Goal: Task Accomplishment & Management: Manage account settings

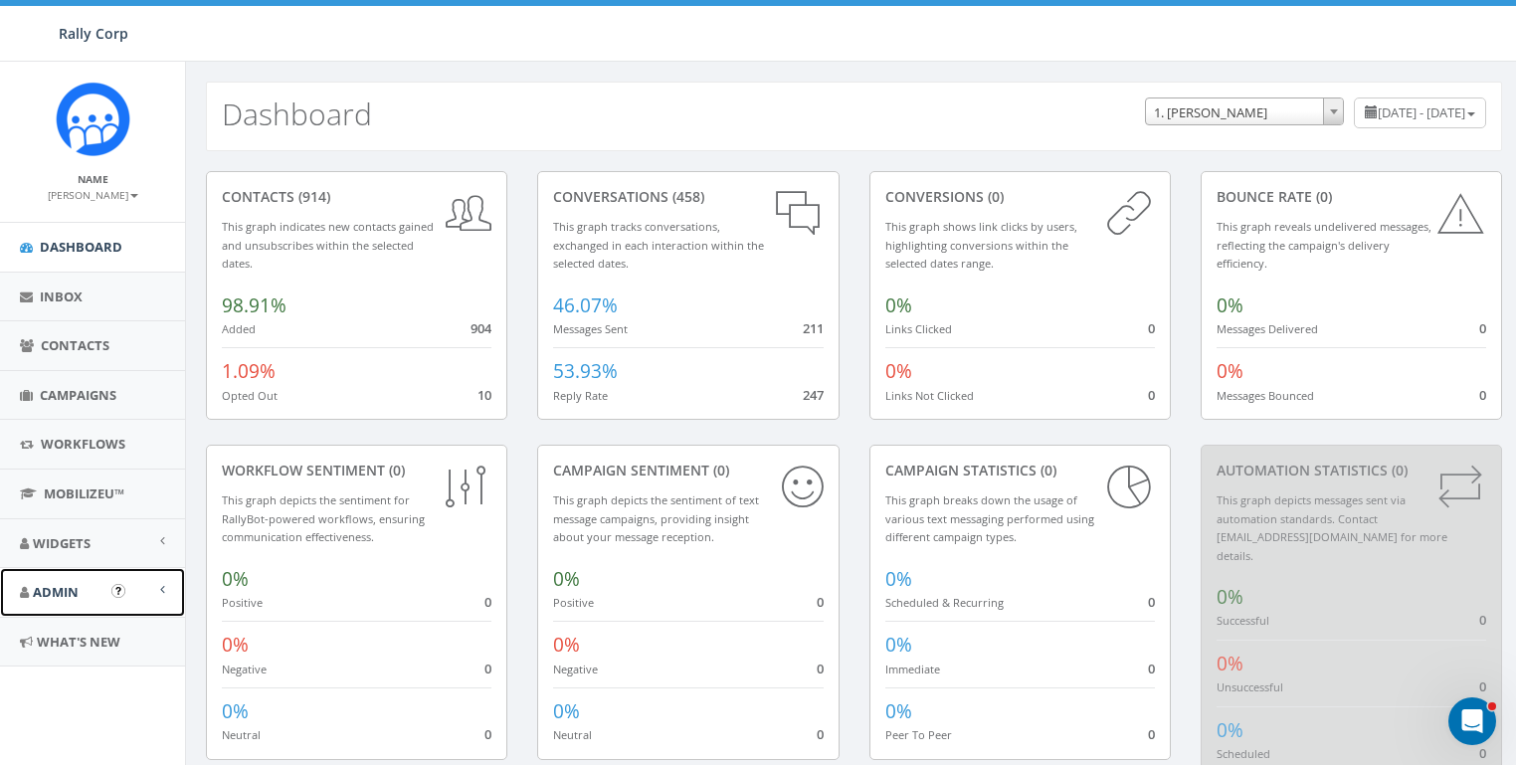
click at [56, 596] on span "Admin" at bounding box center [56, 592] width 46 height 18
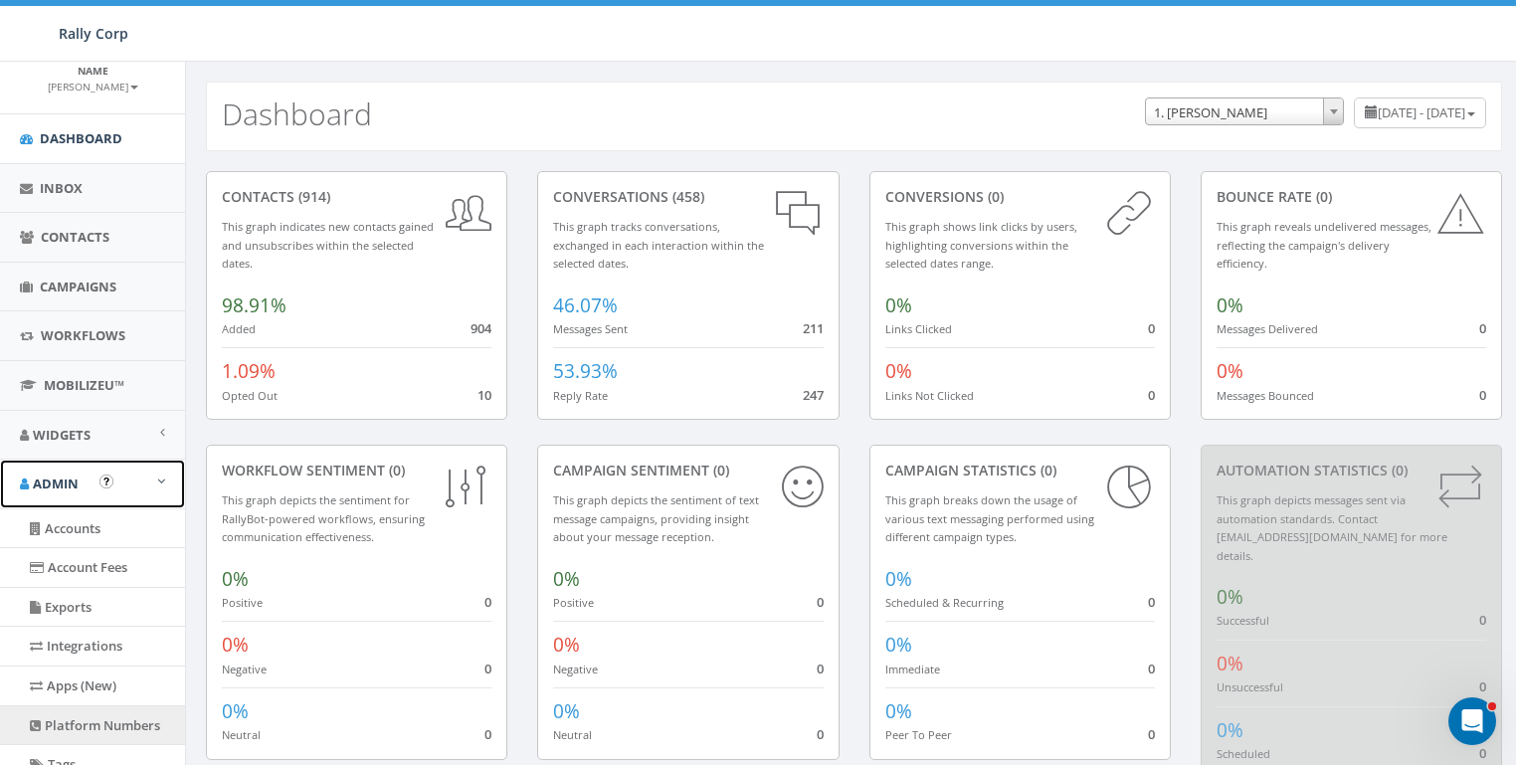
scroll to position [111, 0]
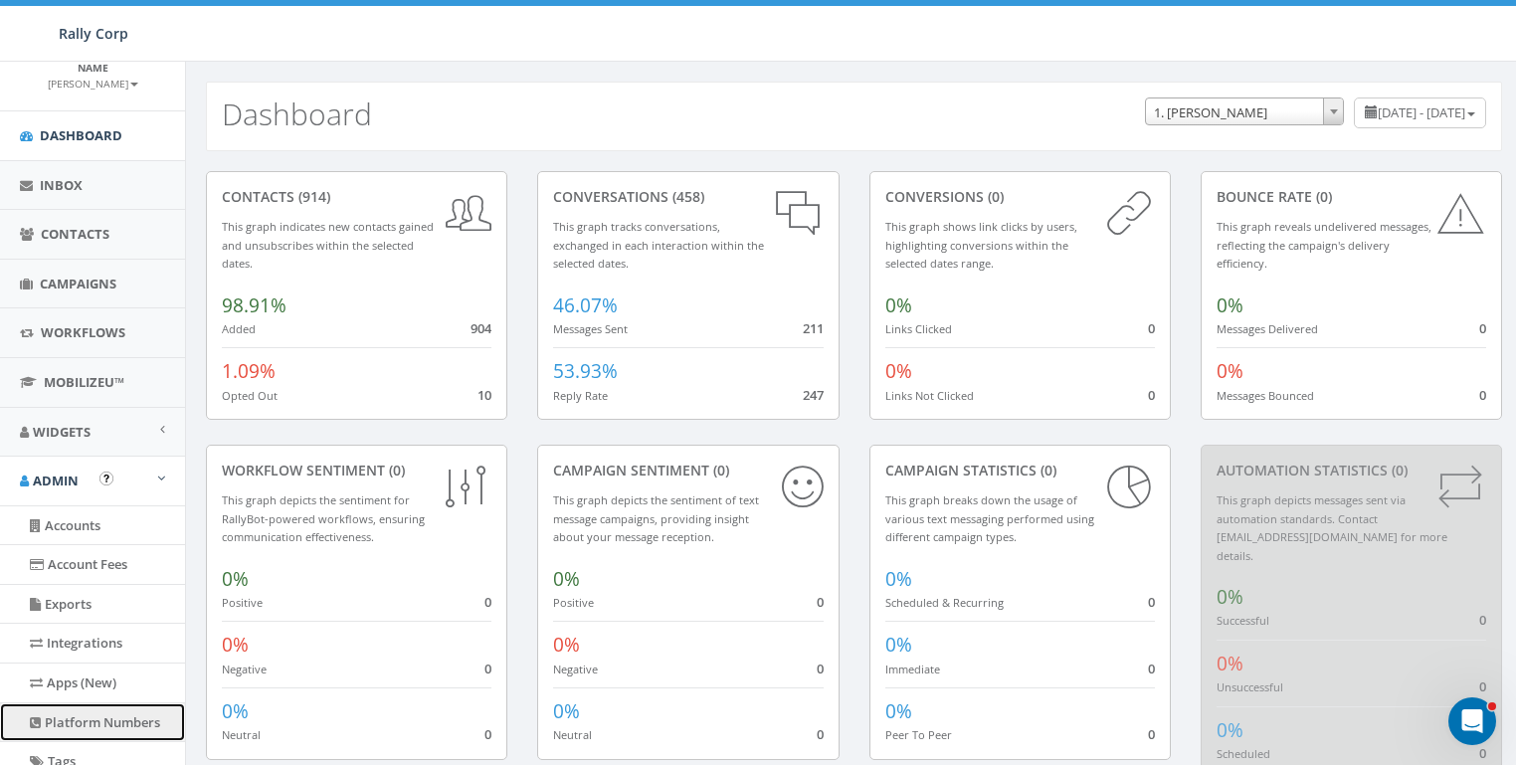
click at [79, 710] on link "Platform Numbers" at bounding box center [92, 722] width 185 height 39
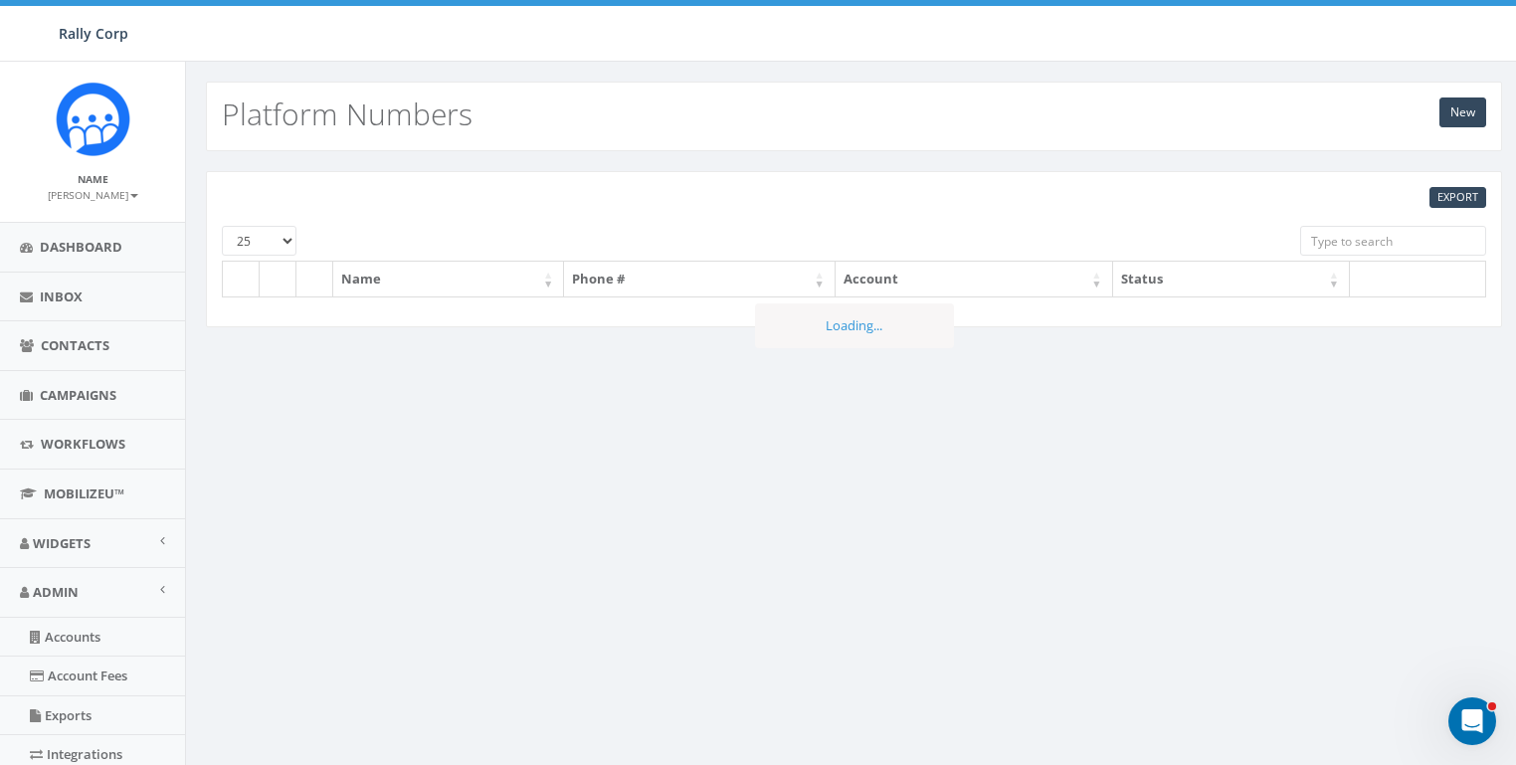
click at [1374, 230] on input "search" at bounding box center [1393, 241] width 186 height 30
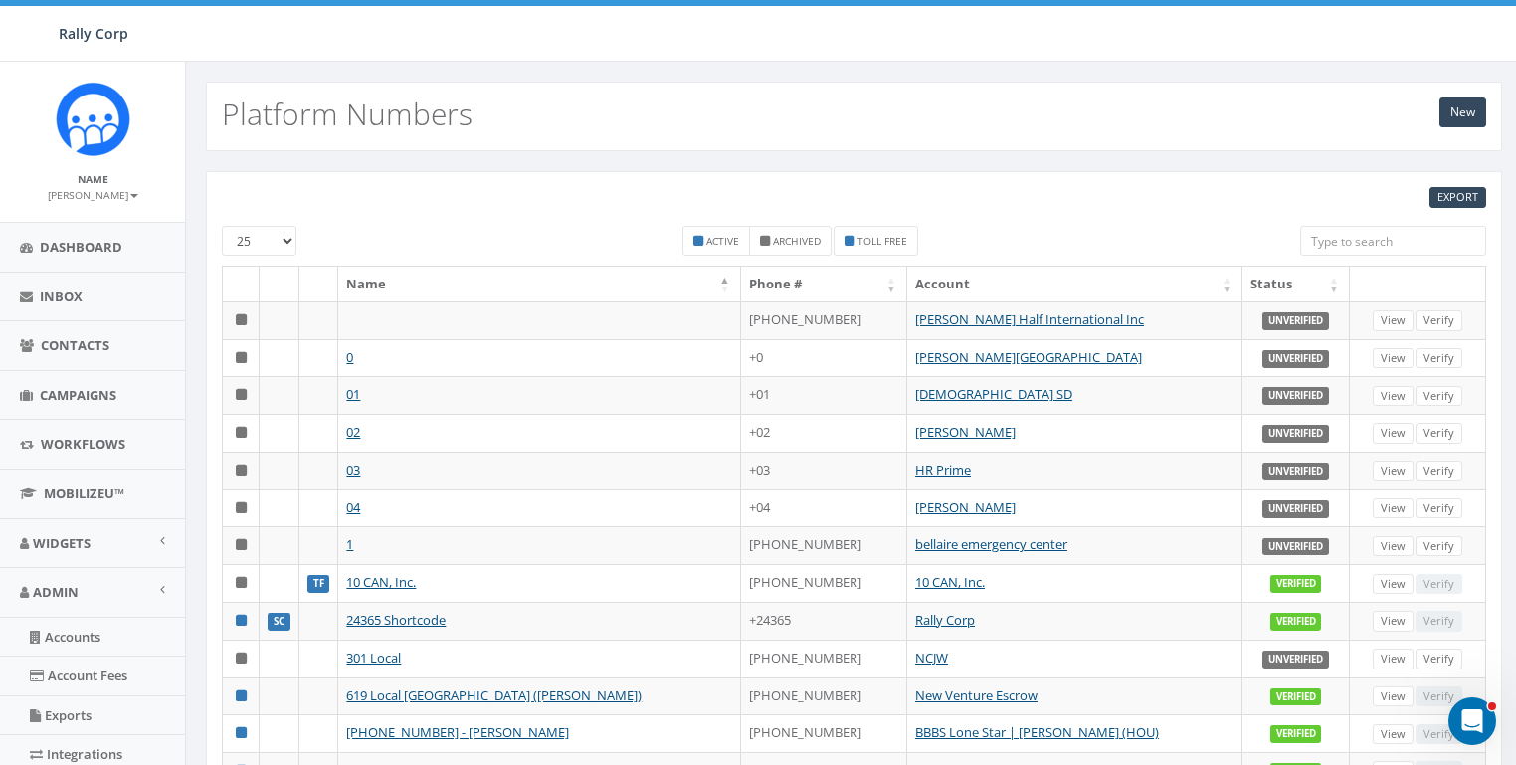
paste input "7176960714"
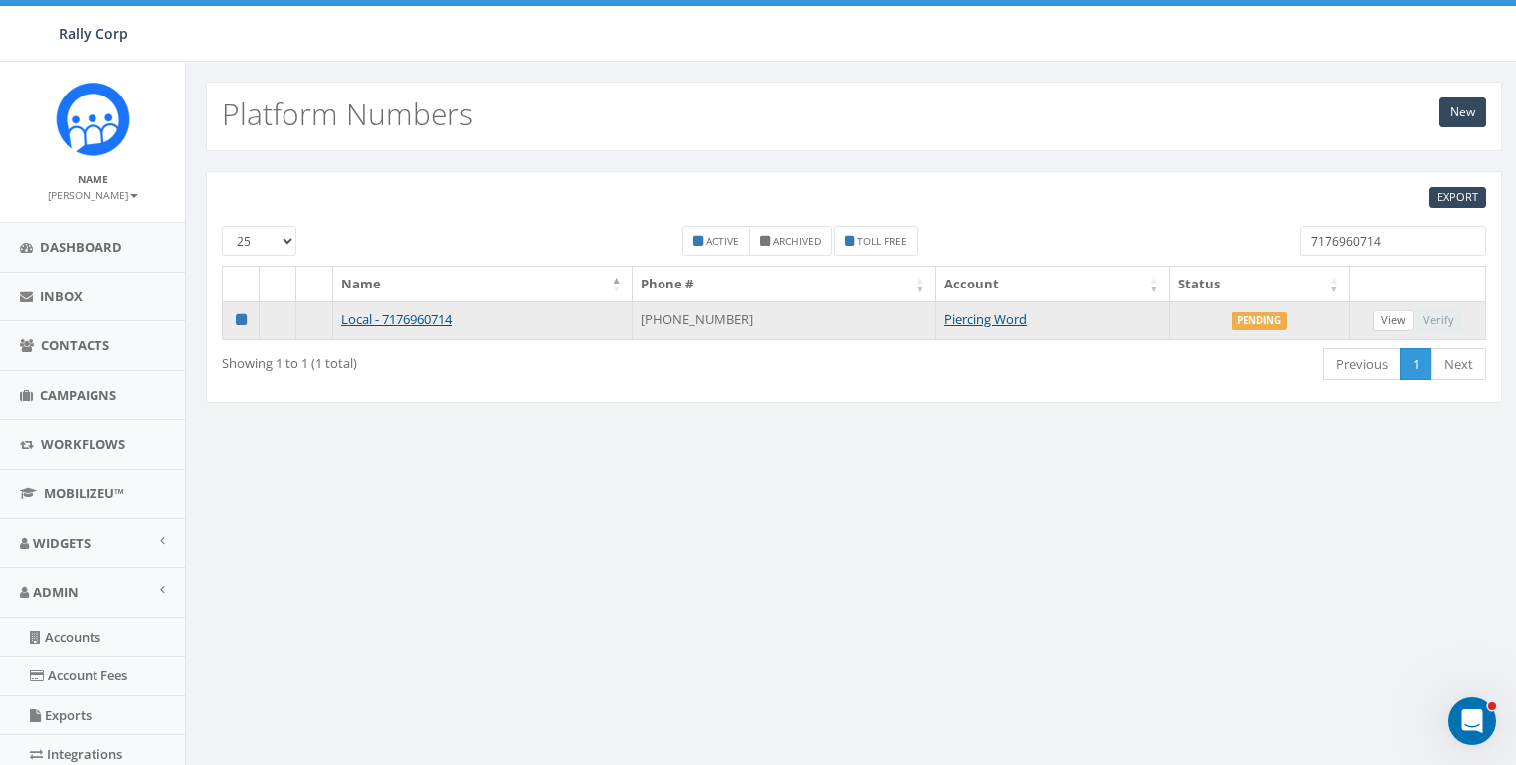
type input "7176960714"
click at [1392, 314] on link "View" at bounding box center [1392, 320] width 41 height 21
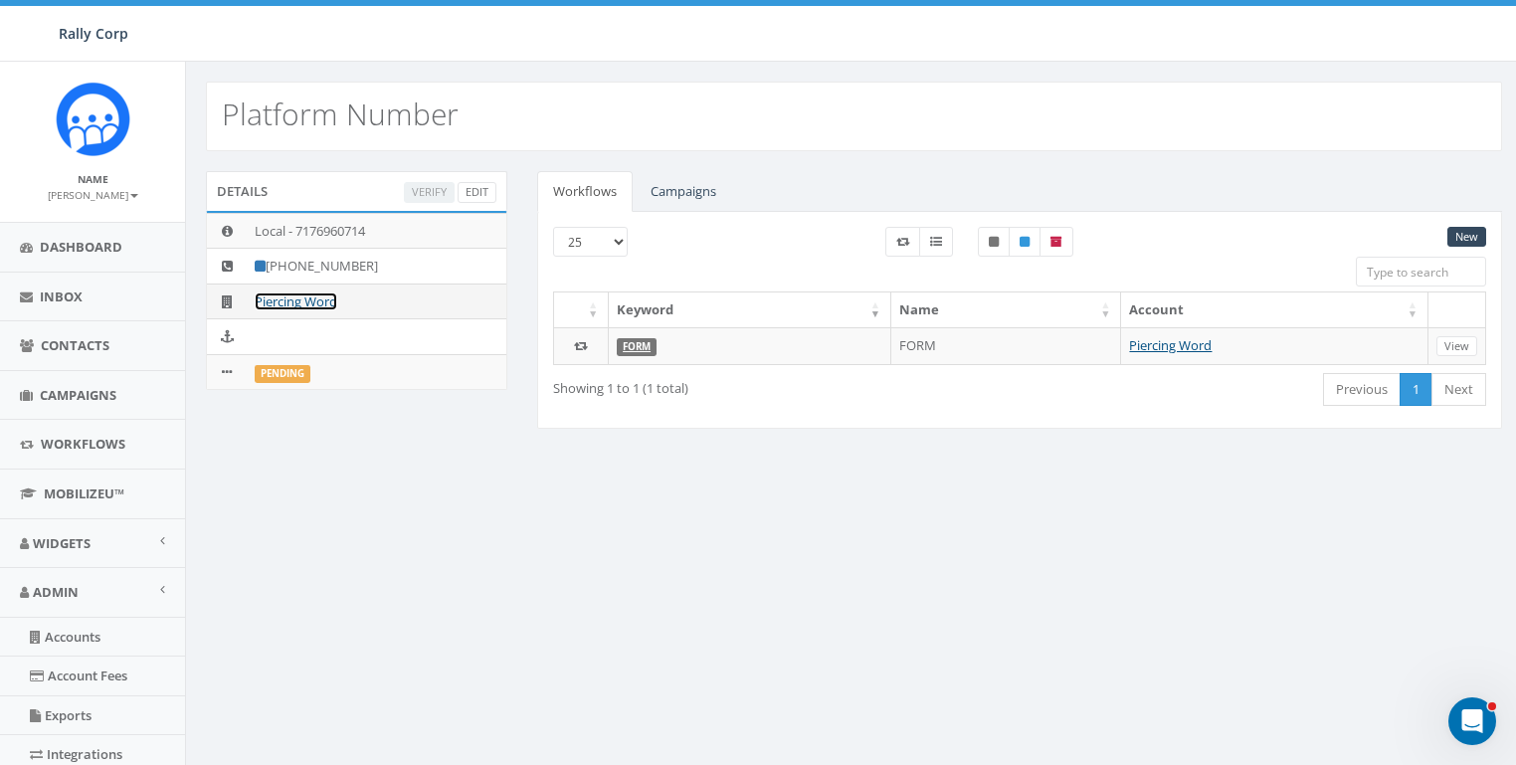
click at [306, 299] on link "Piercing Word" at bounding box center [296, 301] width 83 height 18
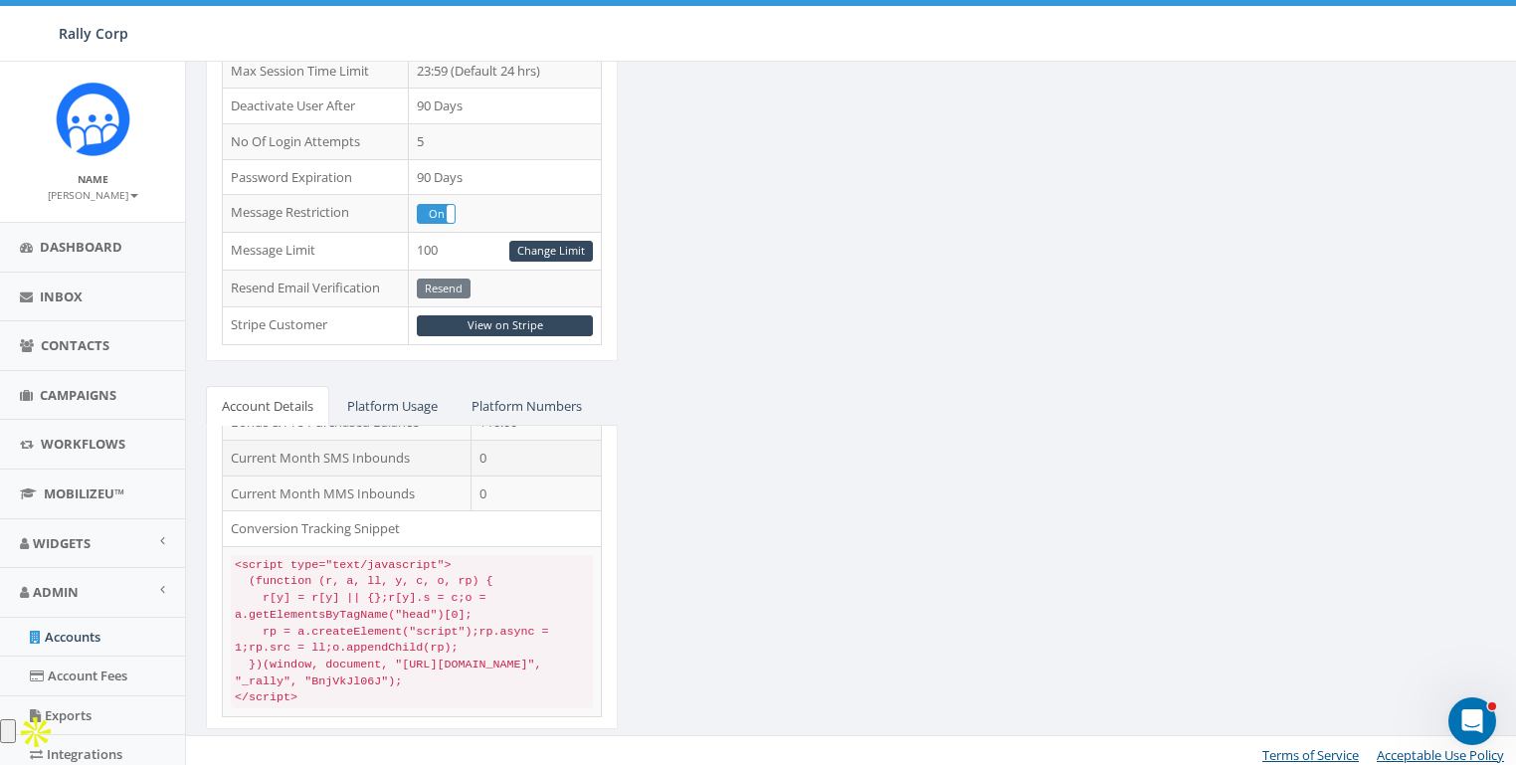
scroll to position [125, 0]
click at [509, 399] on link "Platform Numbers" at bounding box center [526, 406] width 142 height 41
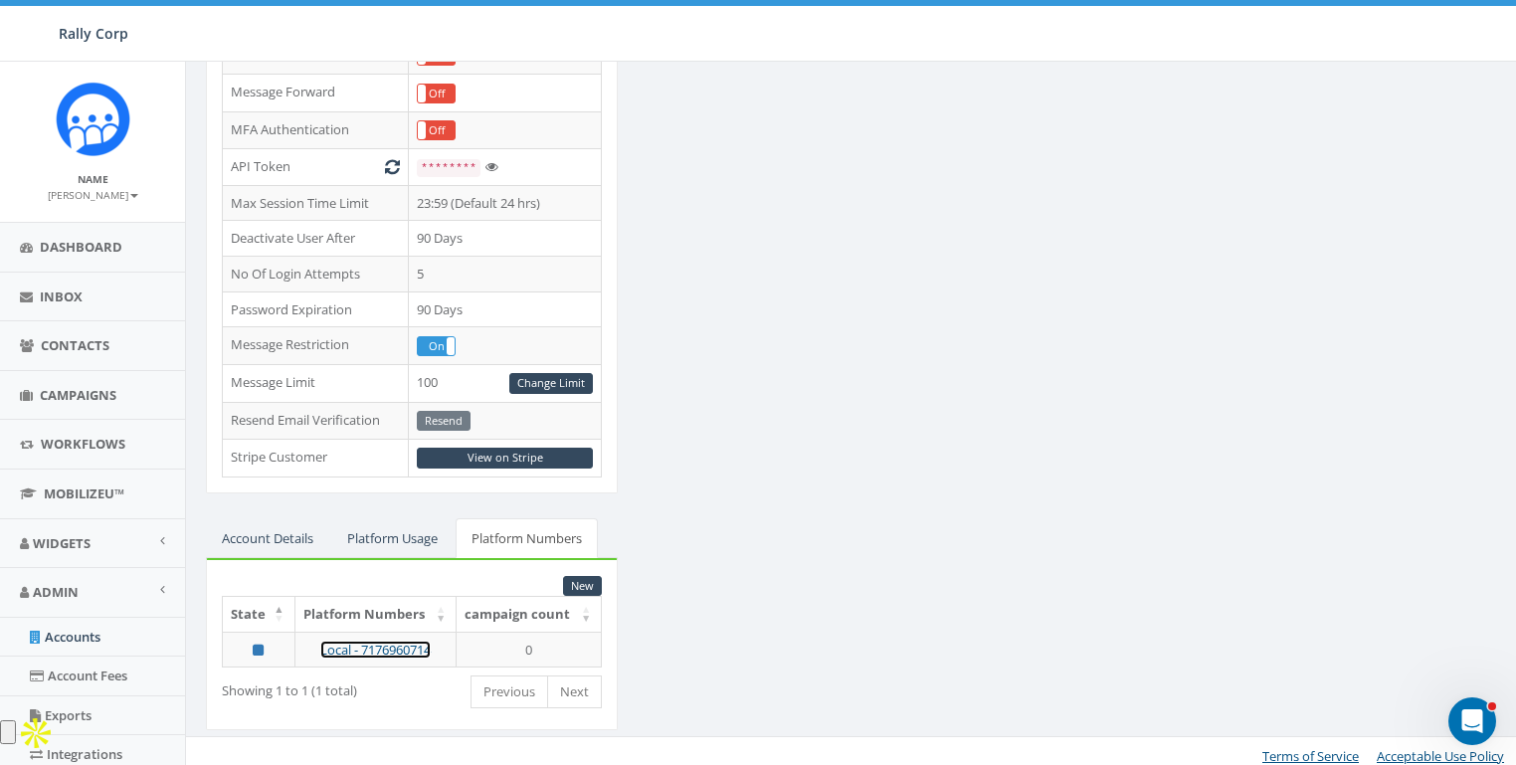
click at [366, 642] on link "Local - 7176960714" at bounding box center [375, 649] width 110 height 18
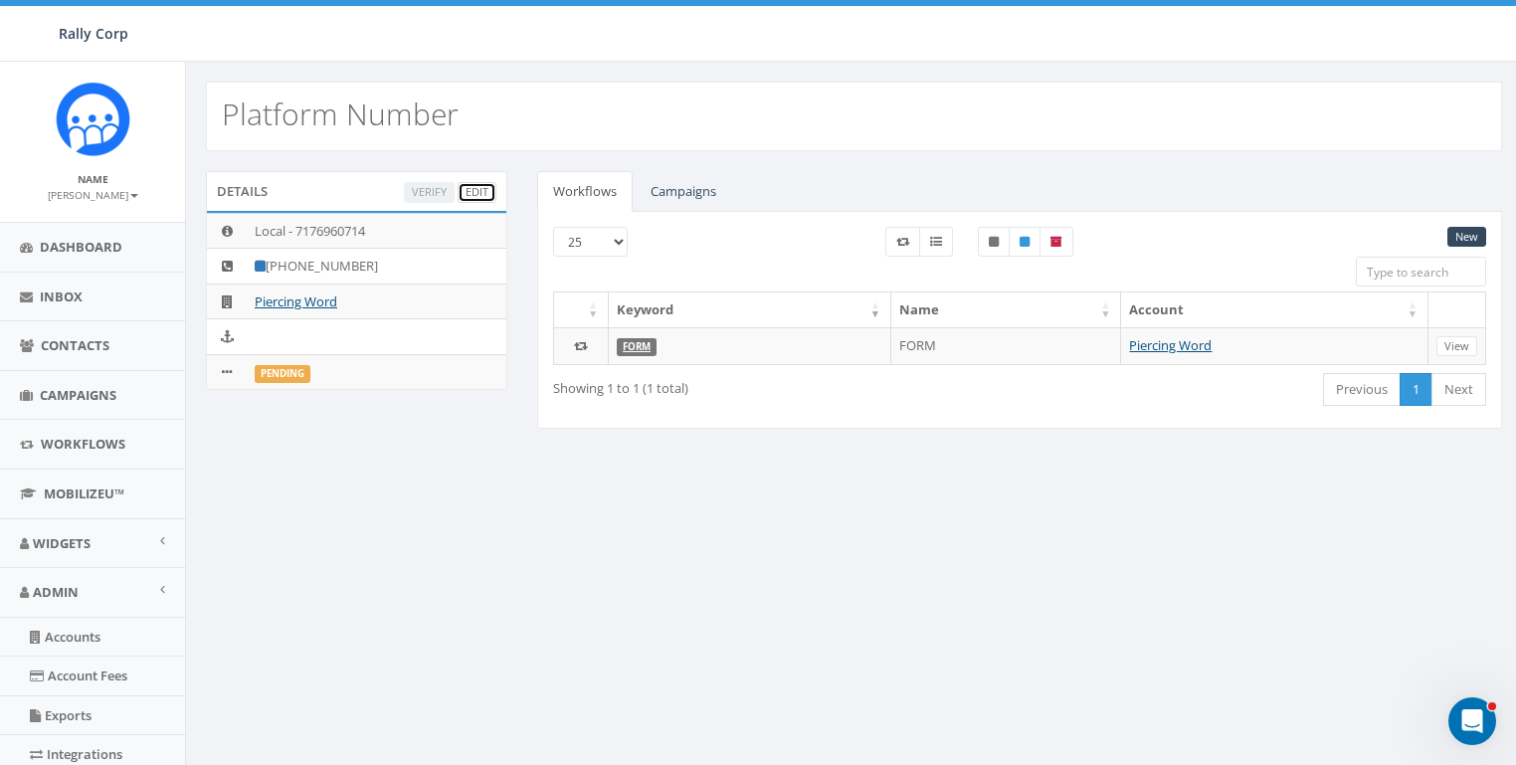
click at [476, 191] on link "Edit" at bounding box center [476, 192] width 39 height 21
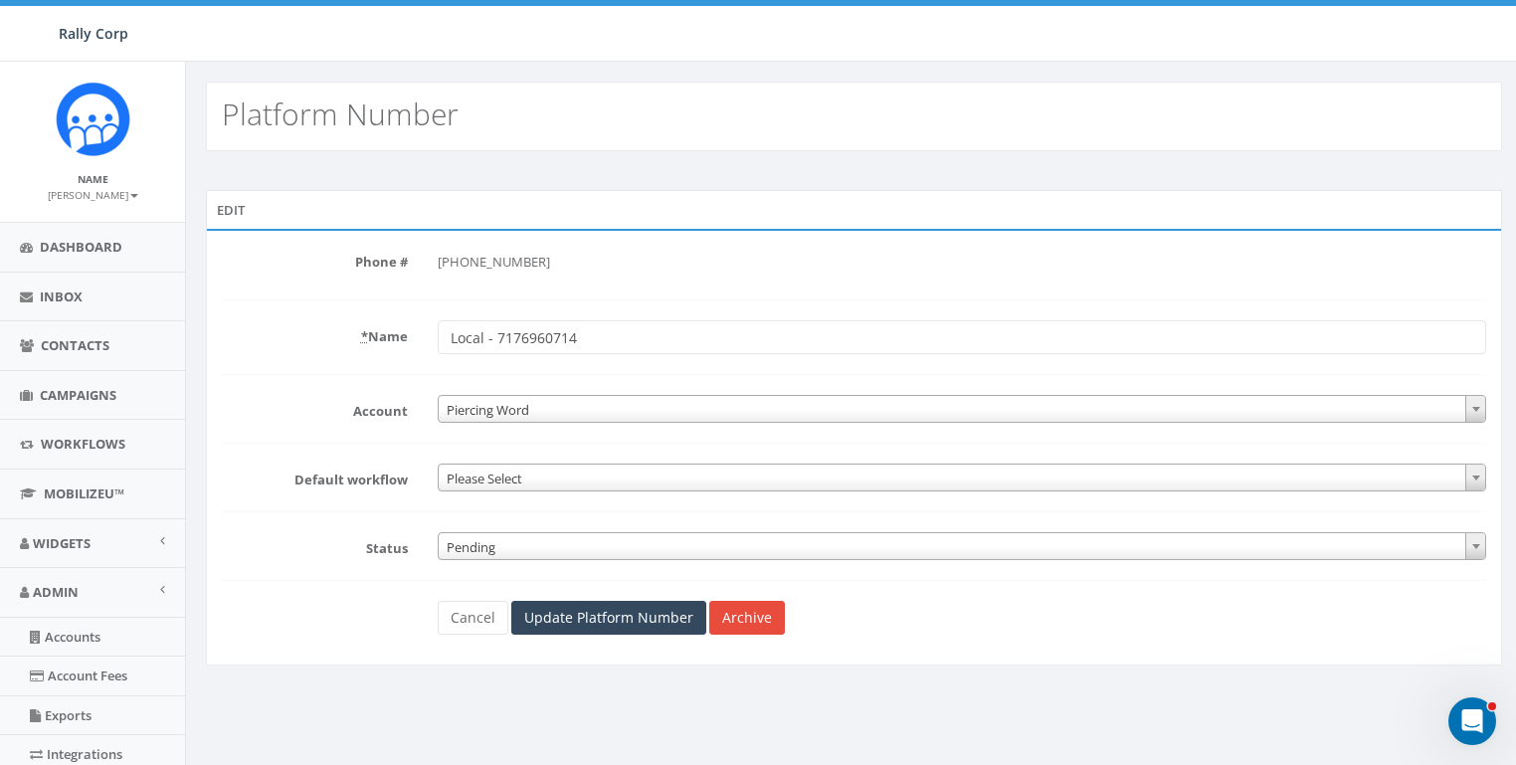
click at [458, 542] on span "Pending" at bounding box center [962, 547] width 1047 height 28
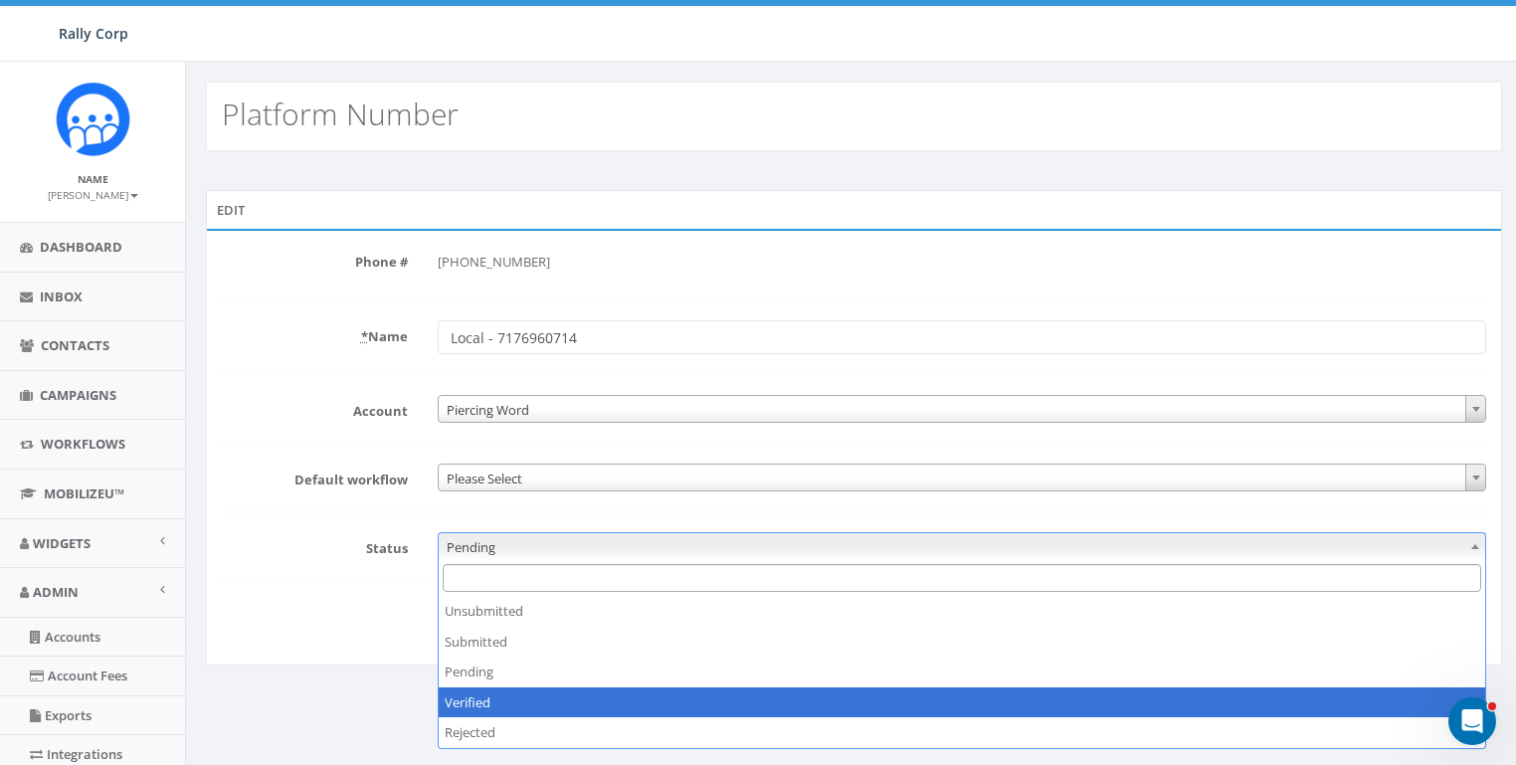
select select "3"
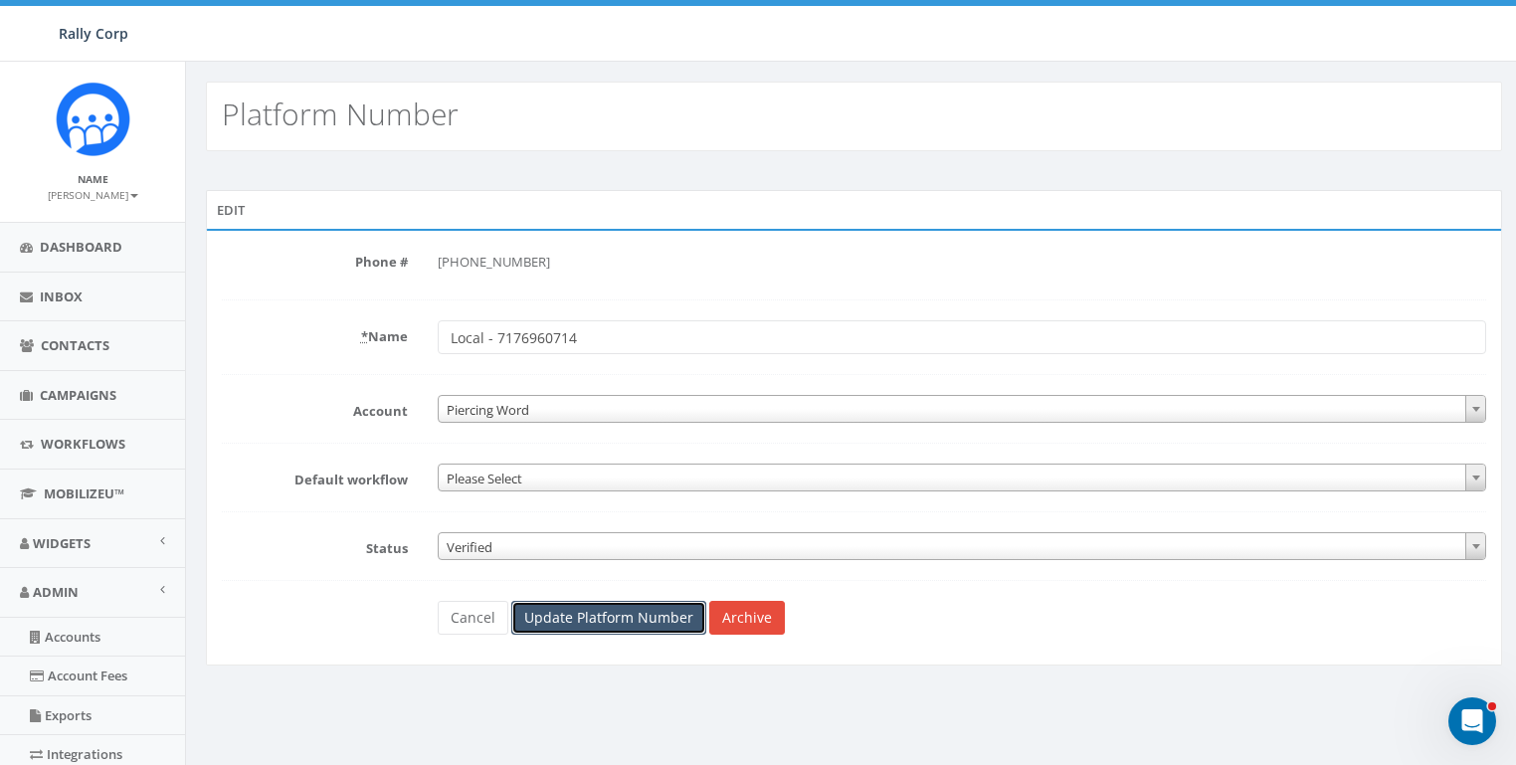
click at [575, 615] on input "Update Platform Number" at bounding box center [608, 618] width 195 height 34
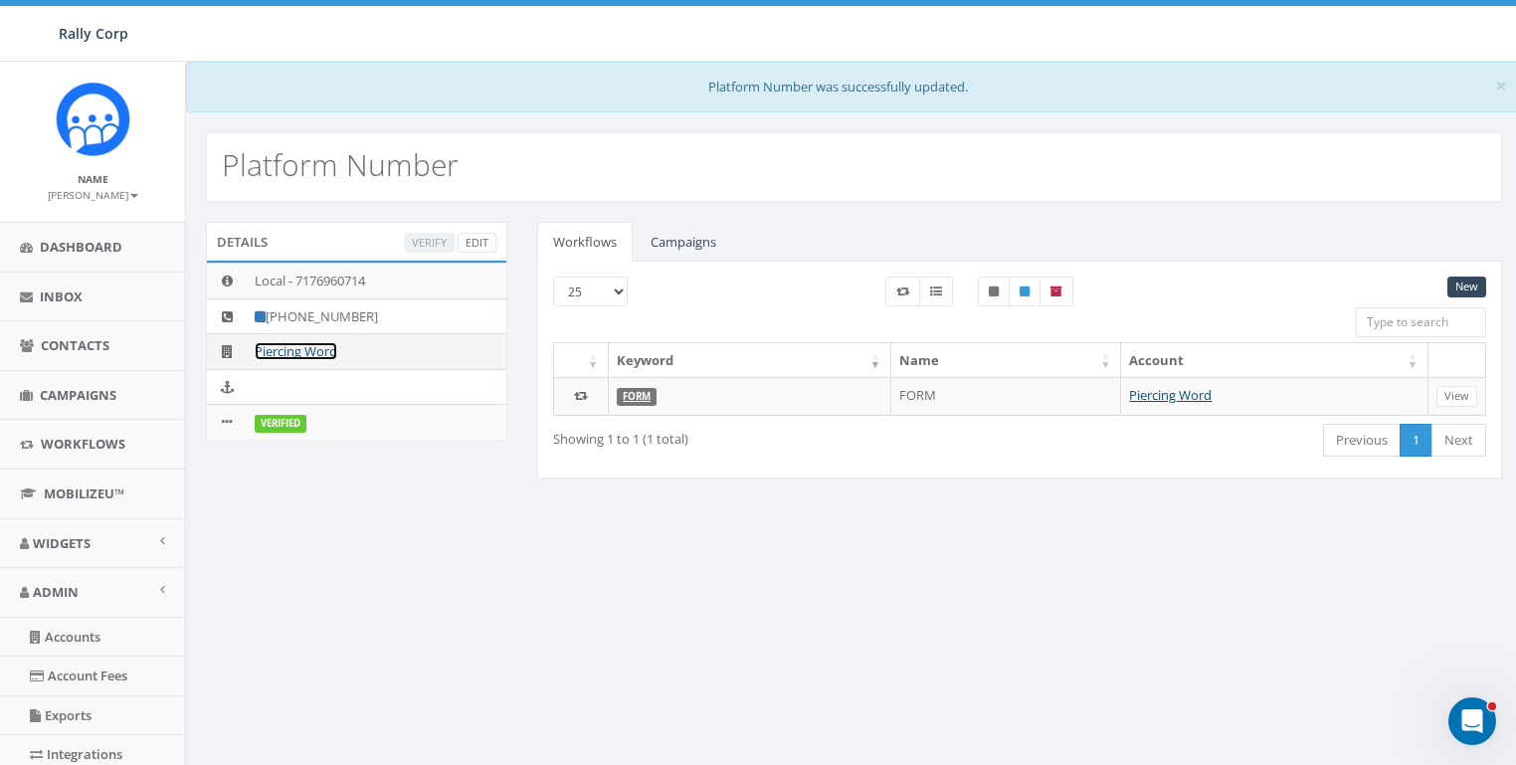
click at [310, 353] on link "Piercing Word" at bounding box center [296, 351] width 83 height 18
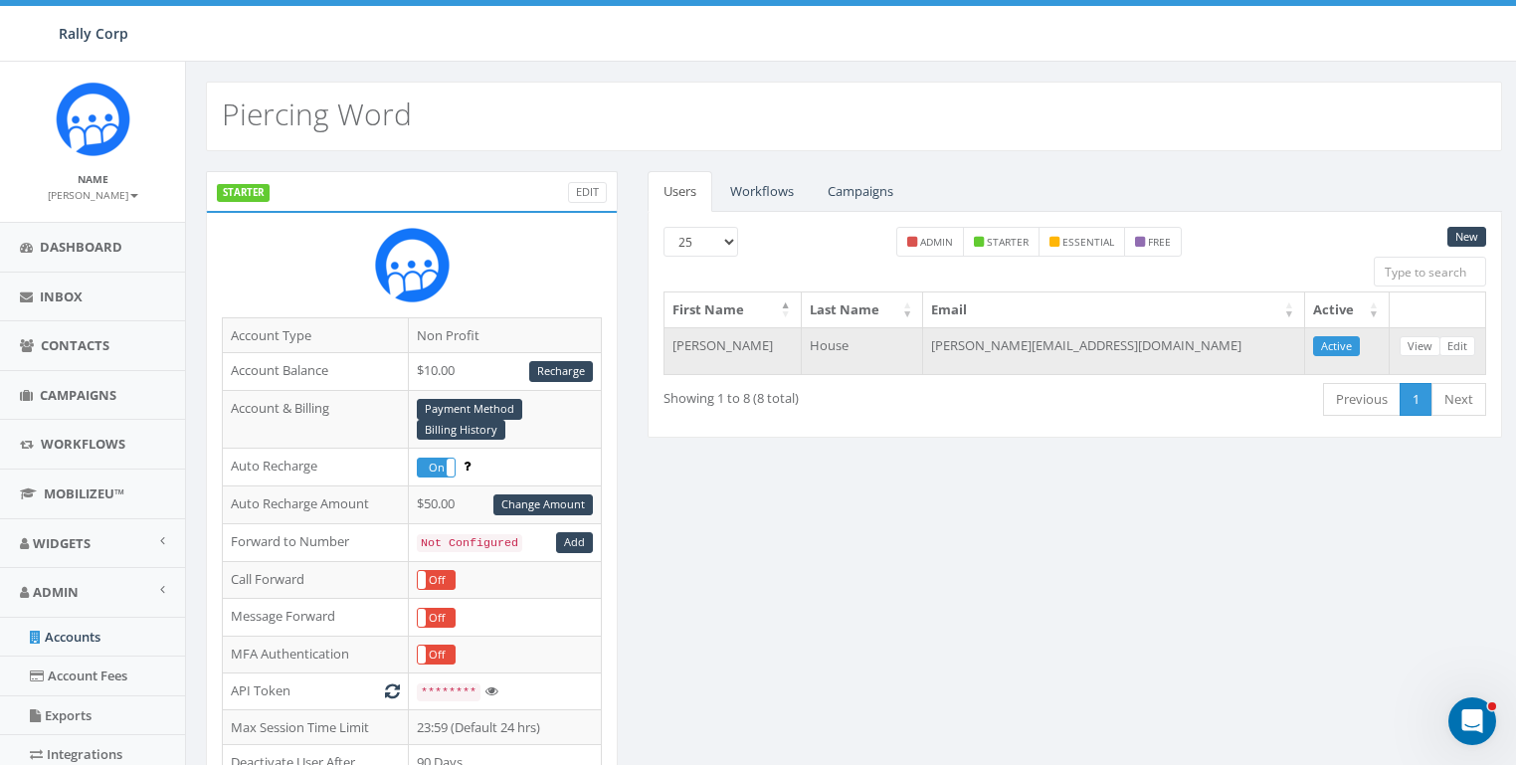
click at [1083, 339] on td "[PERSON_NAME][EMAIL_ADDRESS][DOMAIN_NAME]" at bounding box center [1114, 351] width 382 height 48
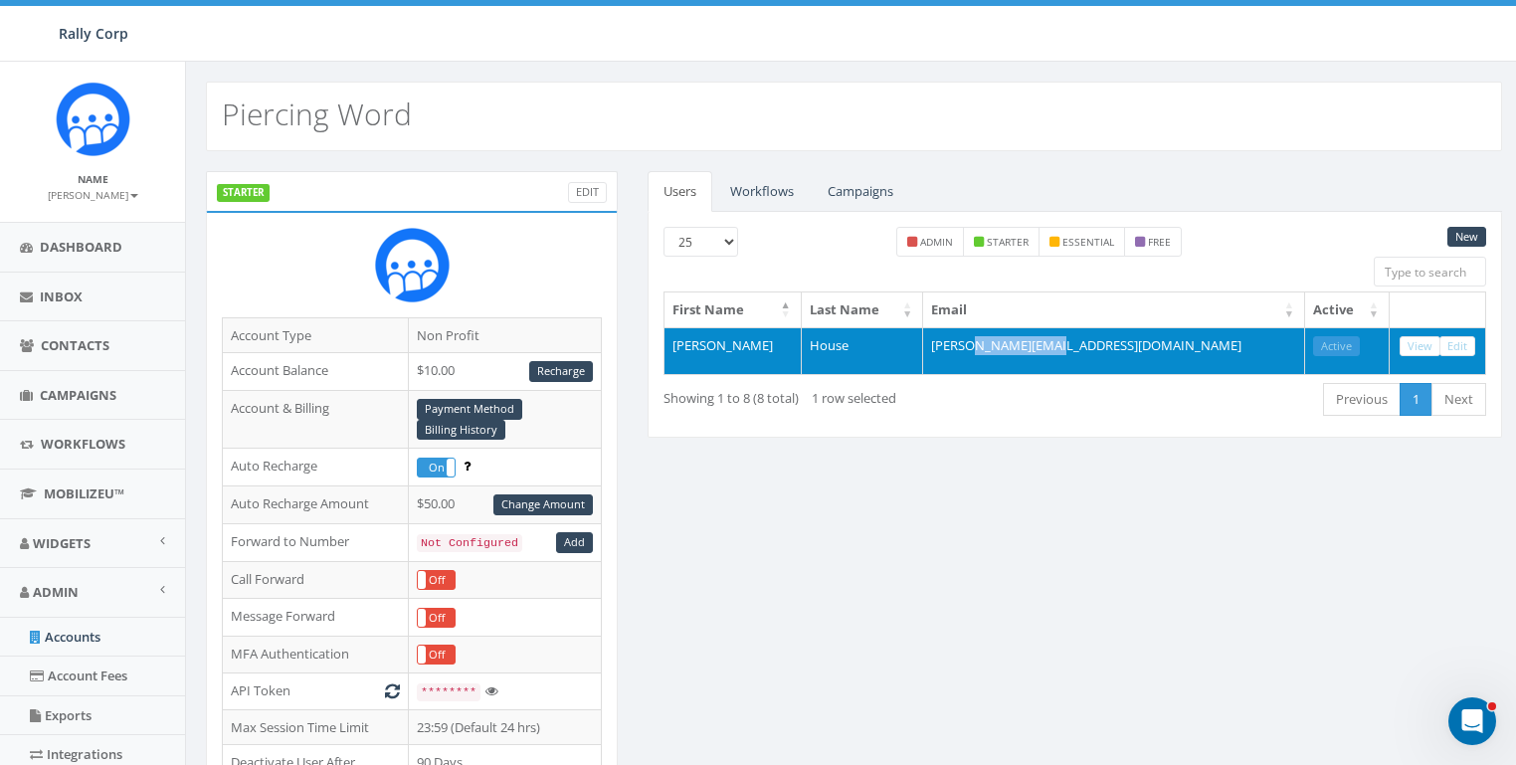
click at [1083, 339] on td "[PERSON_NAME][EMAIL_ADDRESS][DOMAIN_NAME]" at bounding box center [1114, 351] width 382 height 48
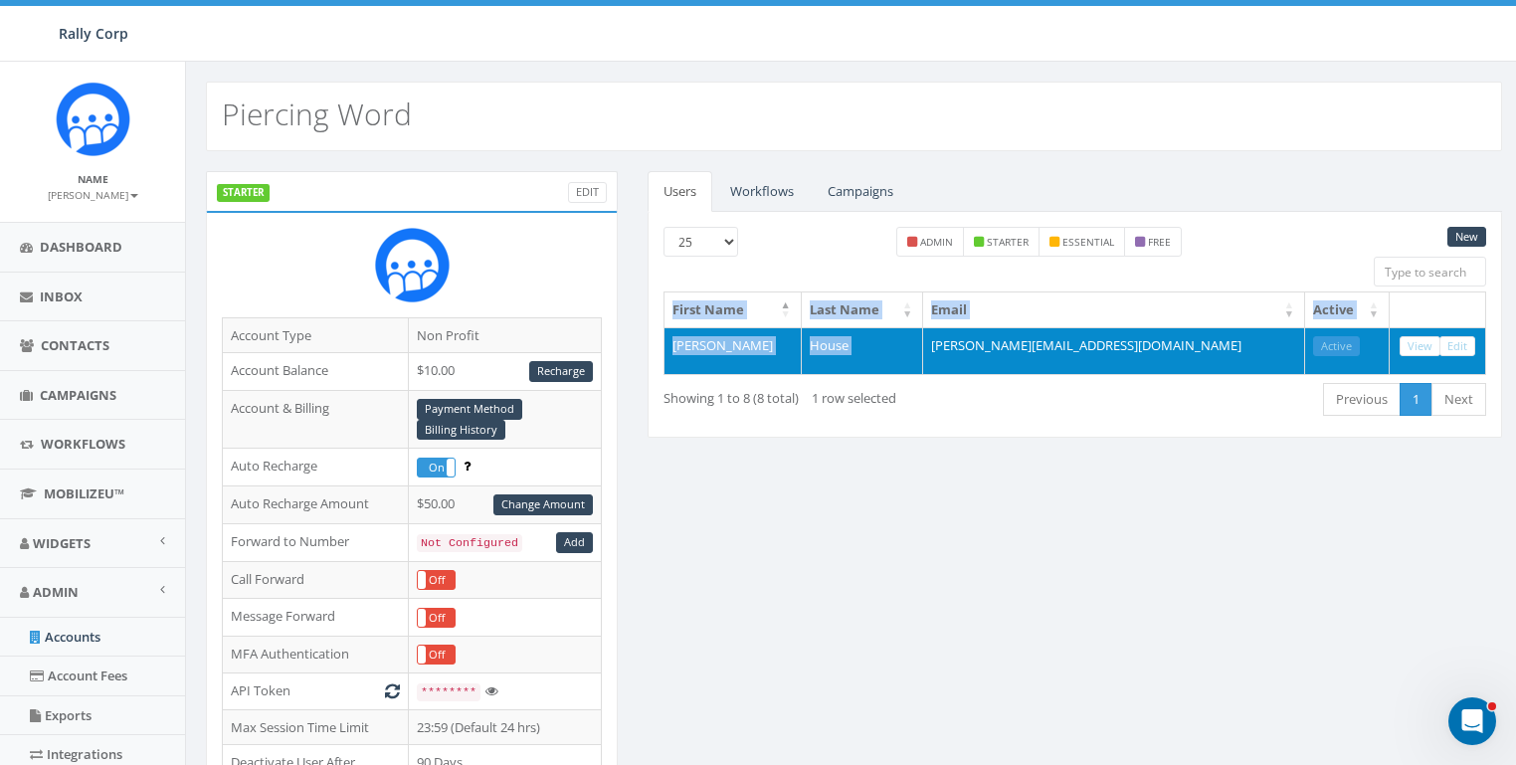
click at [1083, 339] on td "[PERSON_NAME][EMAIL_ADDRESS][DOMAIN_NAME]" at bounding box center [1114, 351] width 382 height 48
copy table "First Name Last Name Email Active [PERSON_NAME] House"
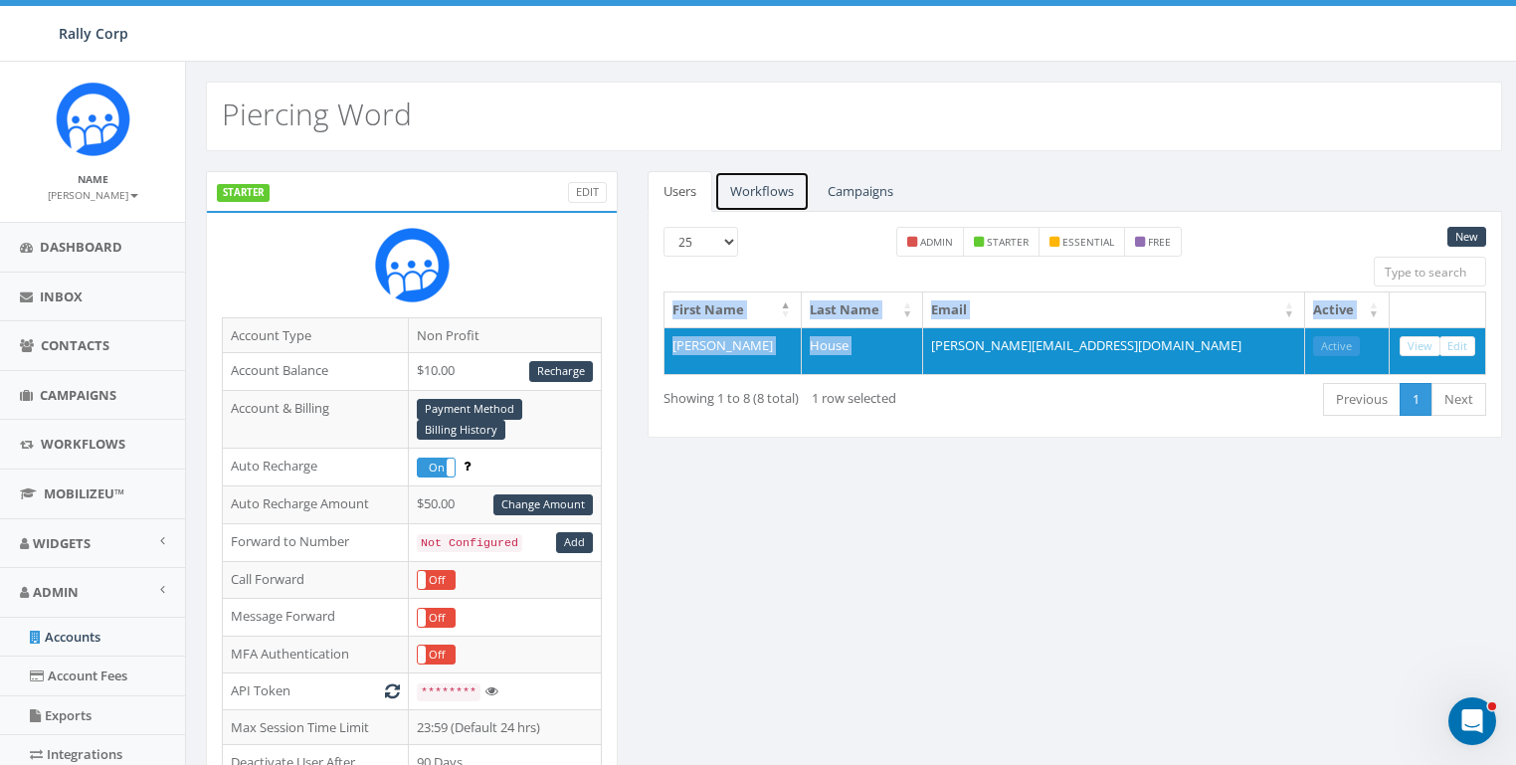
click at [785, 190] on link "Workflows" at bounding box center [761, 191] width 95 height 41
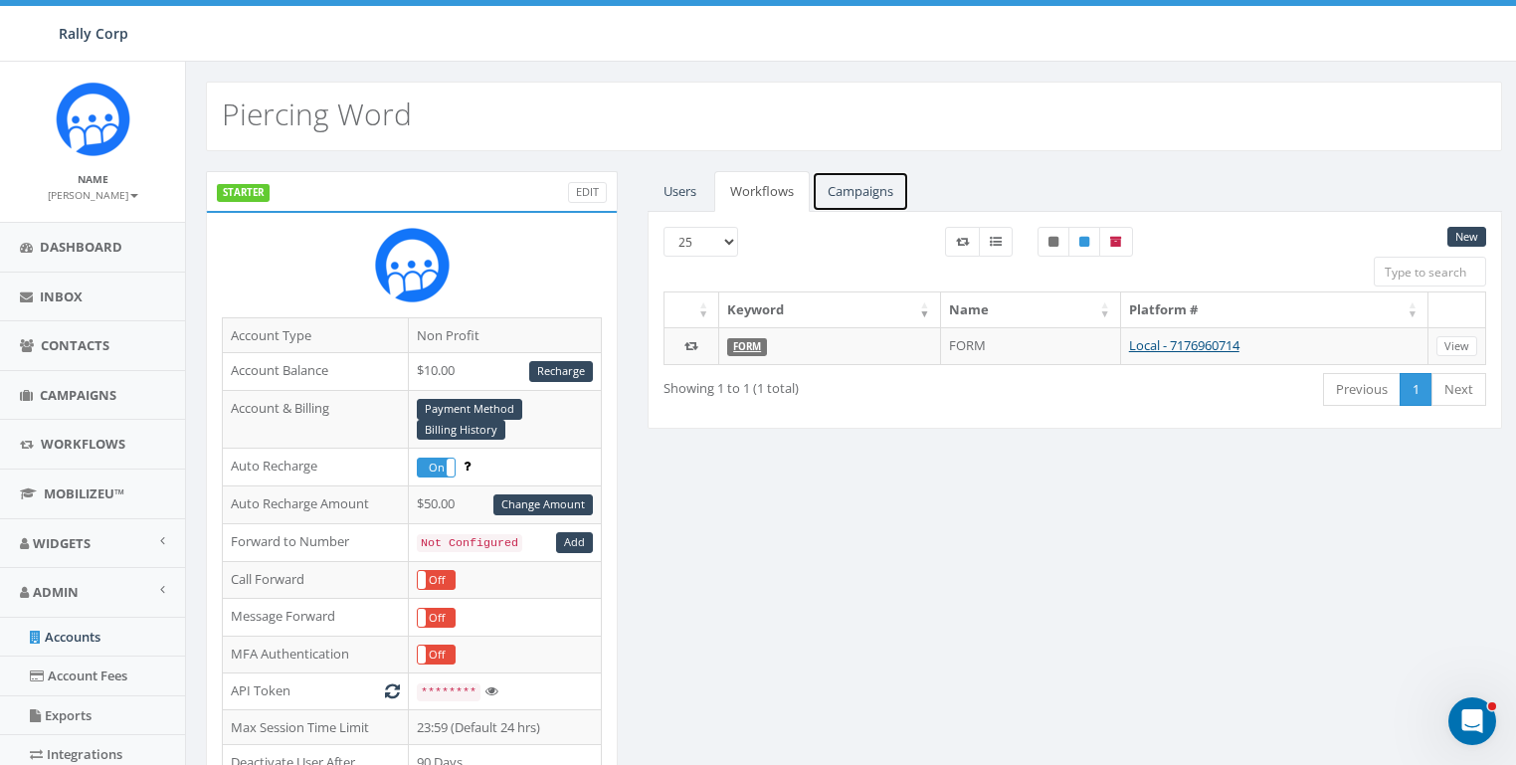
click at [843, 188] on link "Campaigns" at bounding box center [859, 191] width 97 height 41
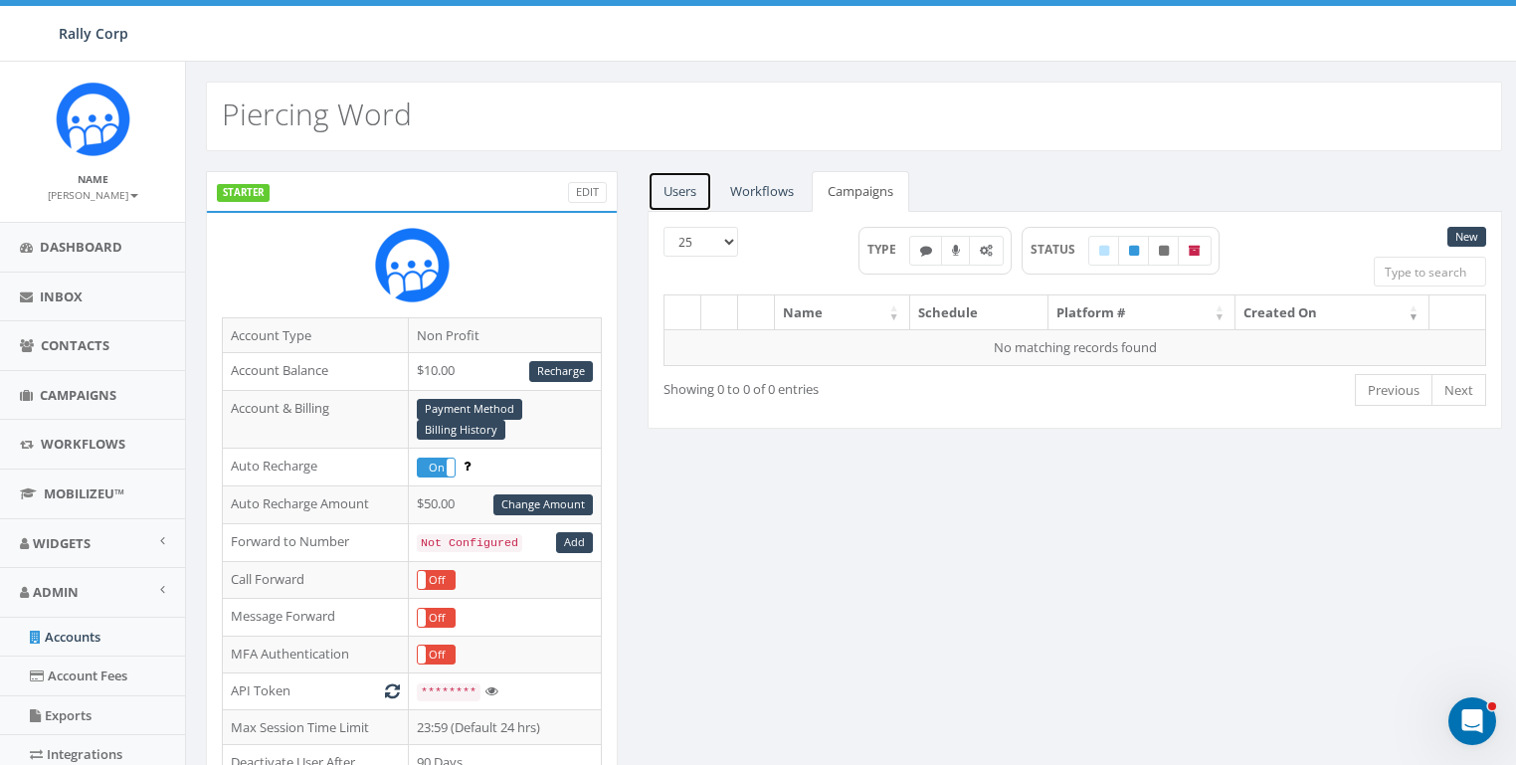
click at [699, 190] on link "Users" at bounding box center [679, 191] width 65 height 41
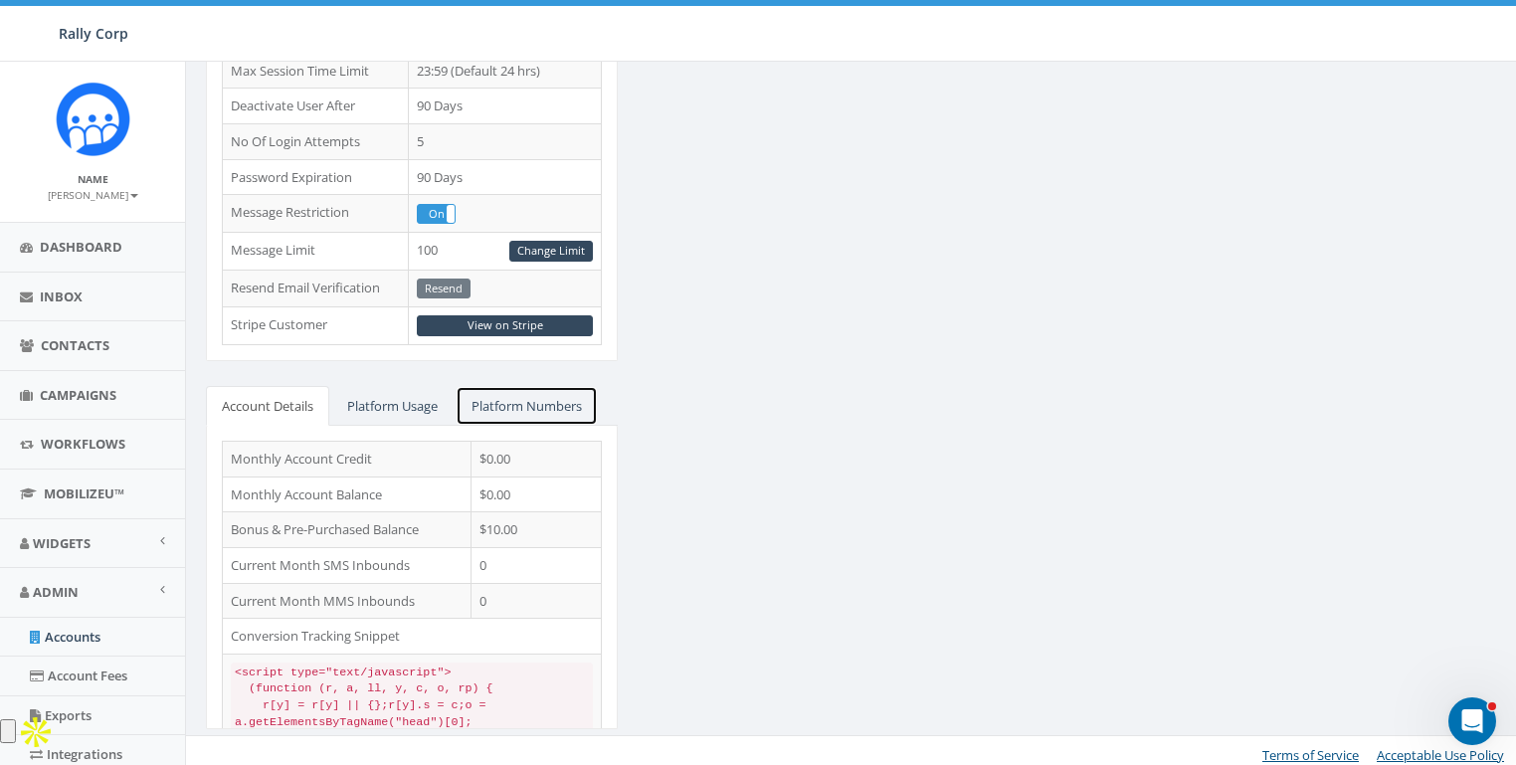
click at [489, 387] on link "Platform Numbers" at bounding box center [526, 406] width 142 height 41
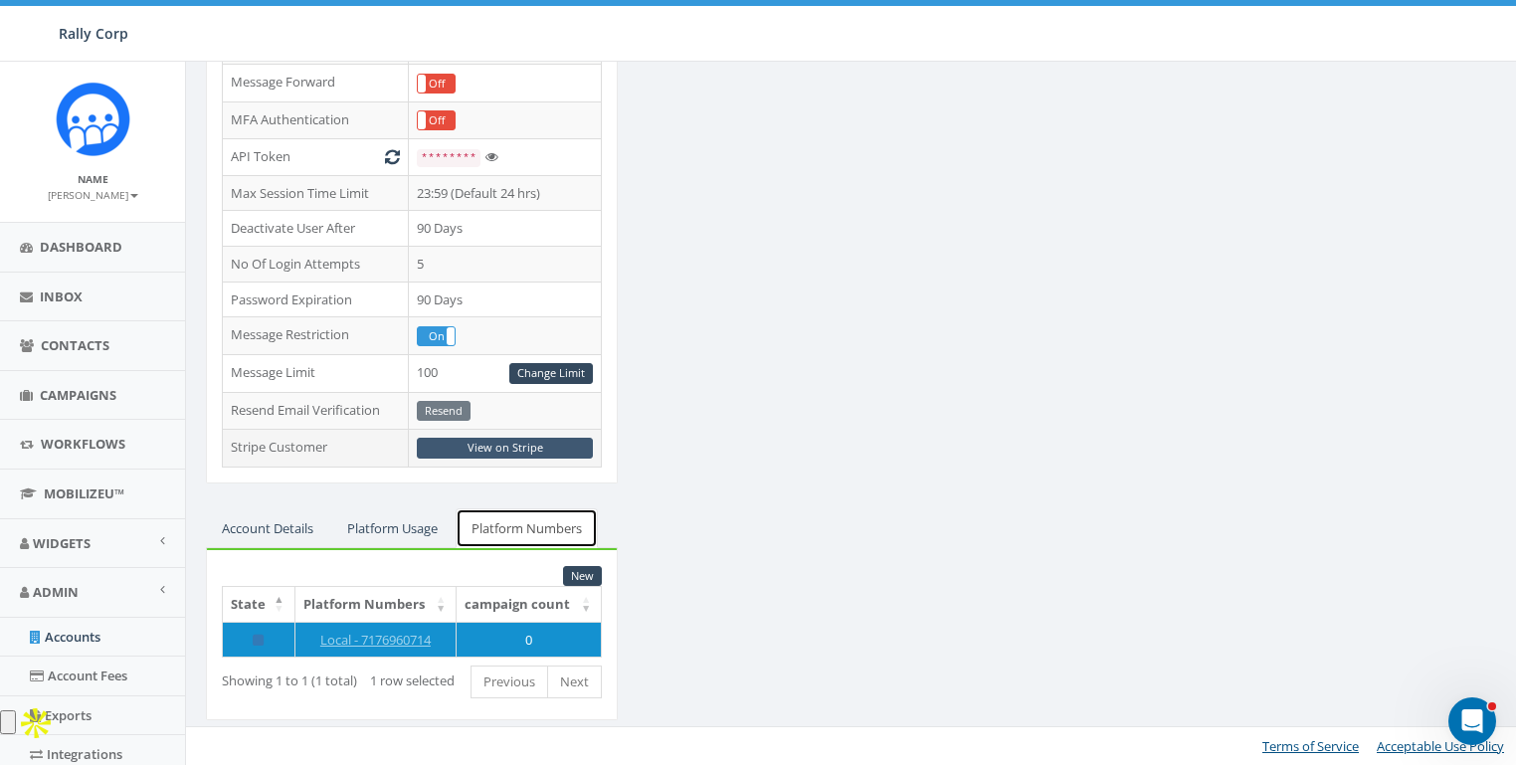
scroll to position [524, 0]
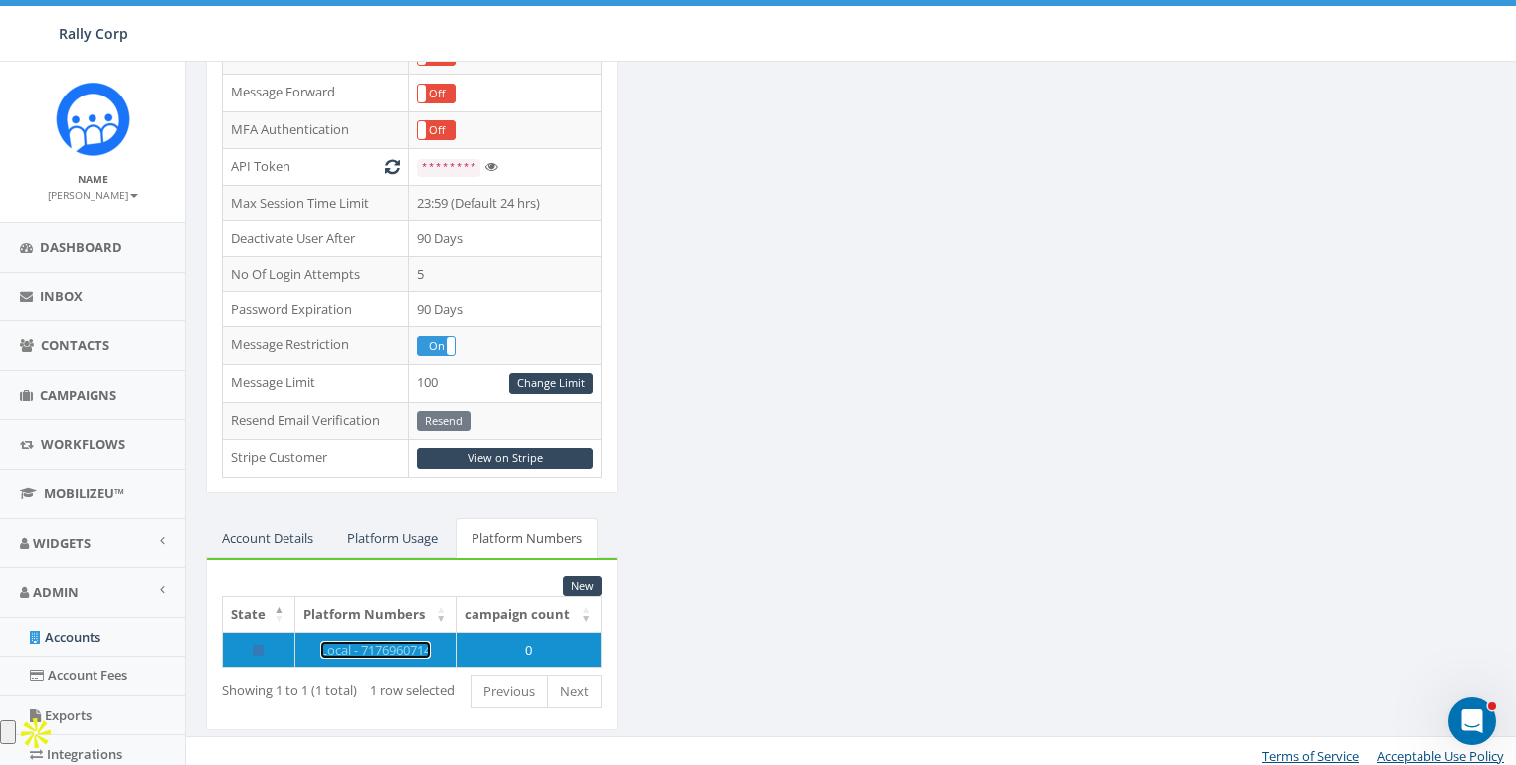
click at [343, 640] on link "Local - 7176960714" at bounding box center [375, 649] width 110 height 18
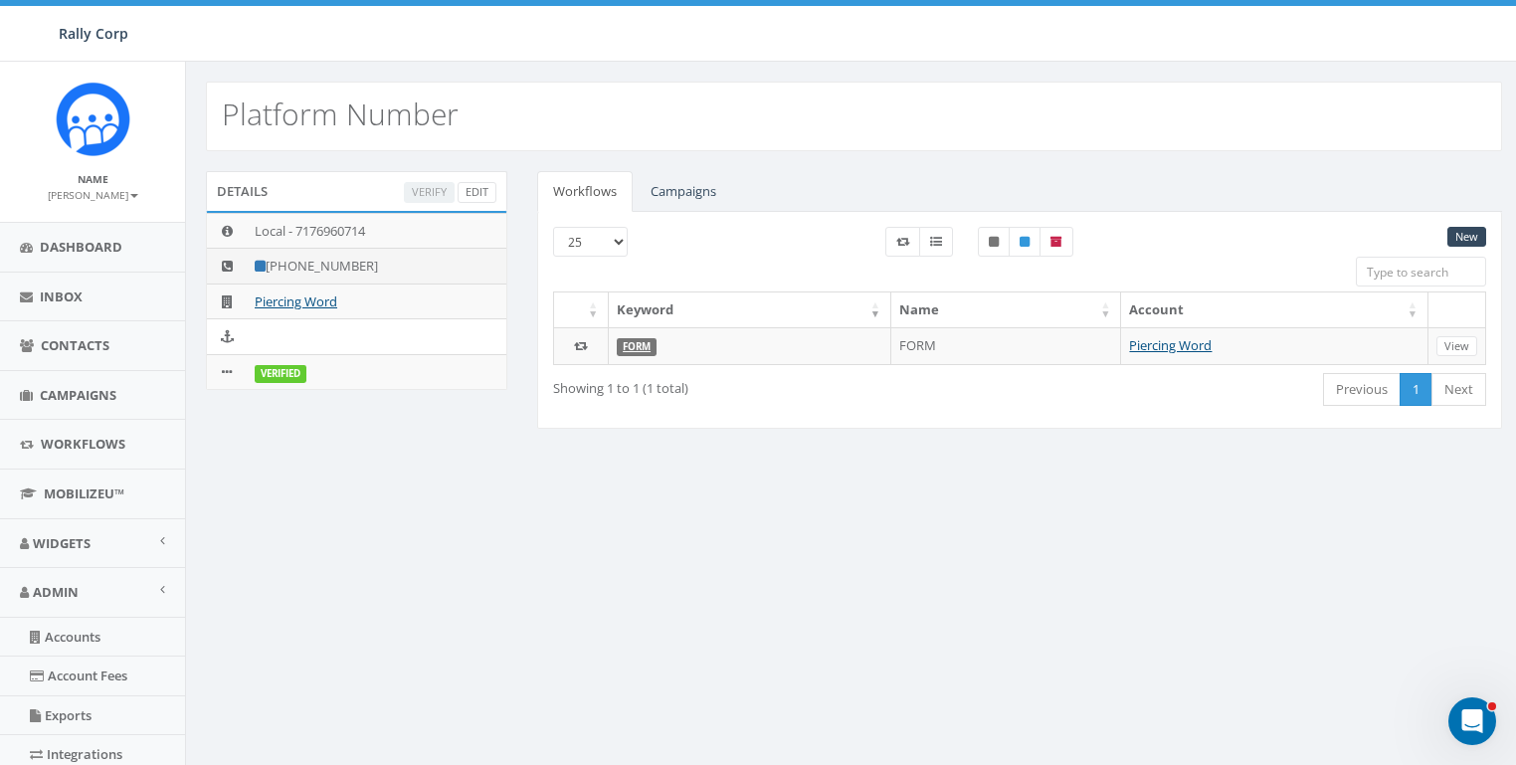
drag, startPoint x: 289, startPoint y: 264, endPoint x: 389, endPoint y: 263, distance: 99.5
click at [389, 263] on td "[PHONE_NUMBER]" at bounding box center [377, 267] width 260 height 36
copy td "[PHONE_NUMBER]"
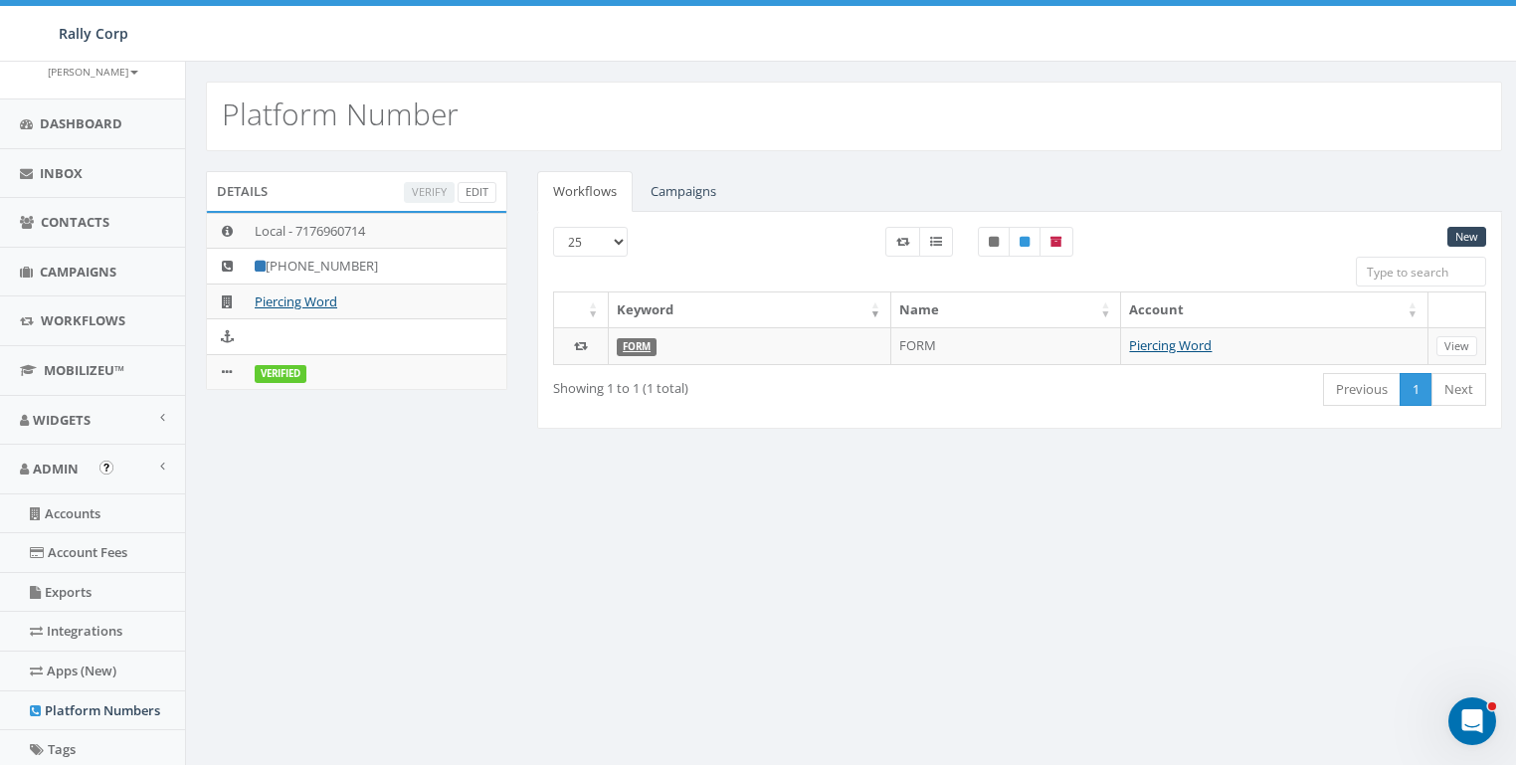
click at [212, 646] on div "Platform Number Details Verify Edit Local - 7176960714 [PHONE_NUMBER] Piercing …" at bounding box center [853, 626] width 1337 height 1129
click at [63, 709] on link "Platform Numbers" at bounding box center [92, 710] width 185 height 39
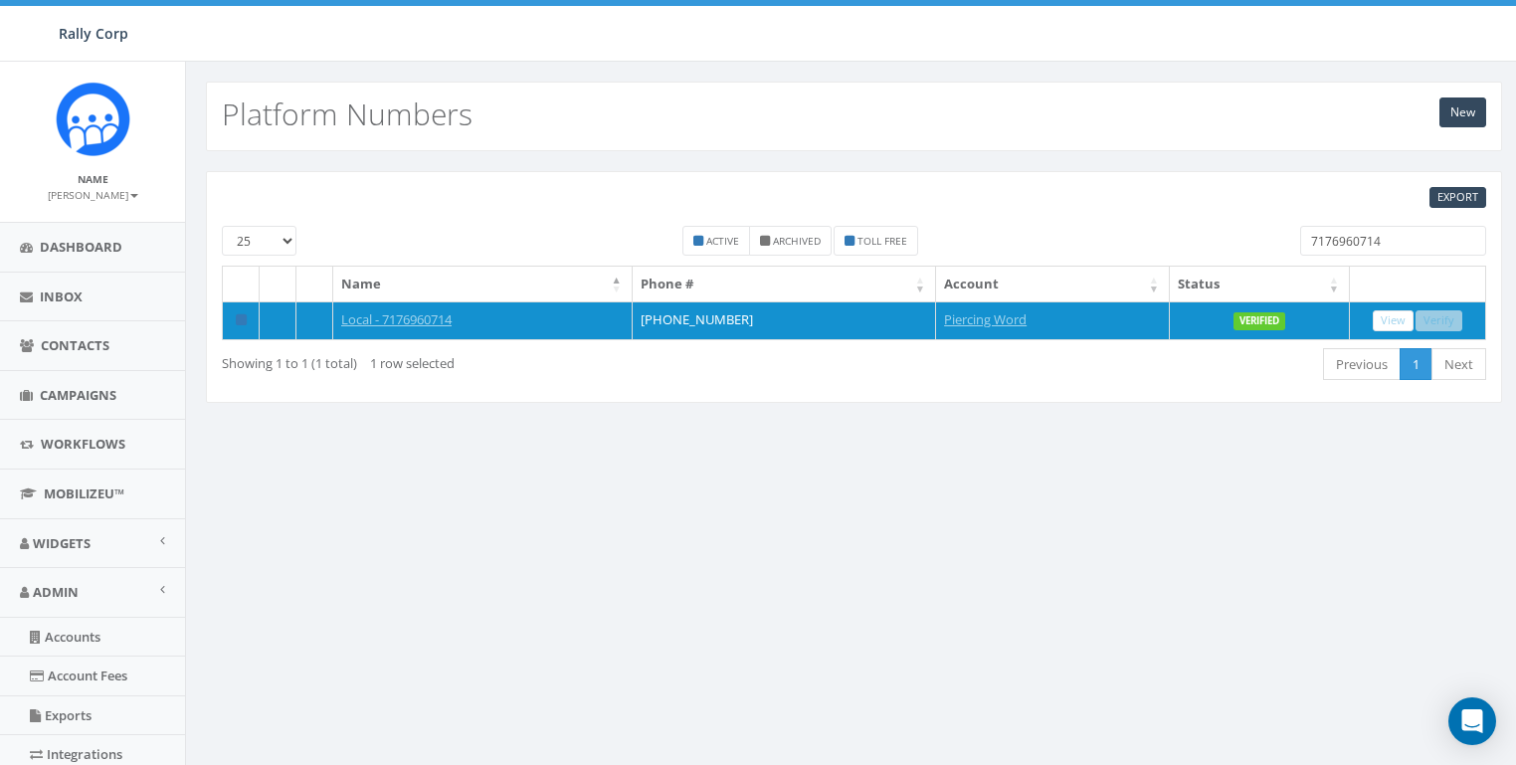
click at [1345, 239] on input "7176960714" at bounding box center [1393, 241] width 186 height 30
paste input "6126822285"
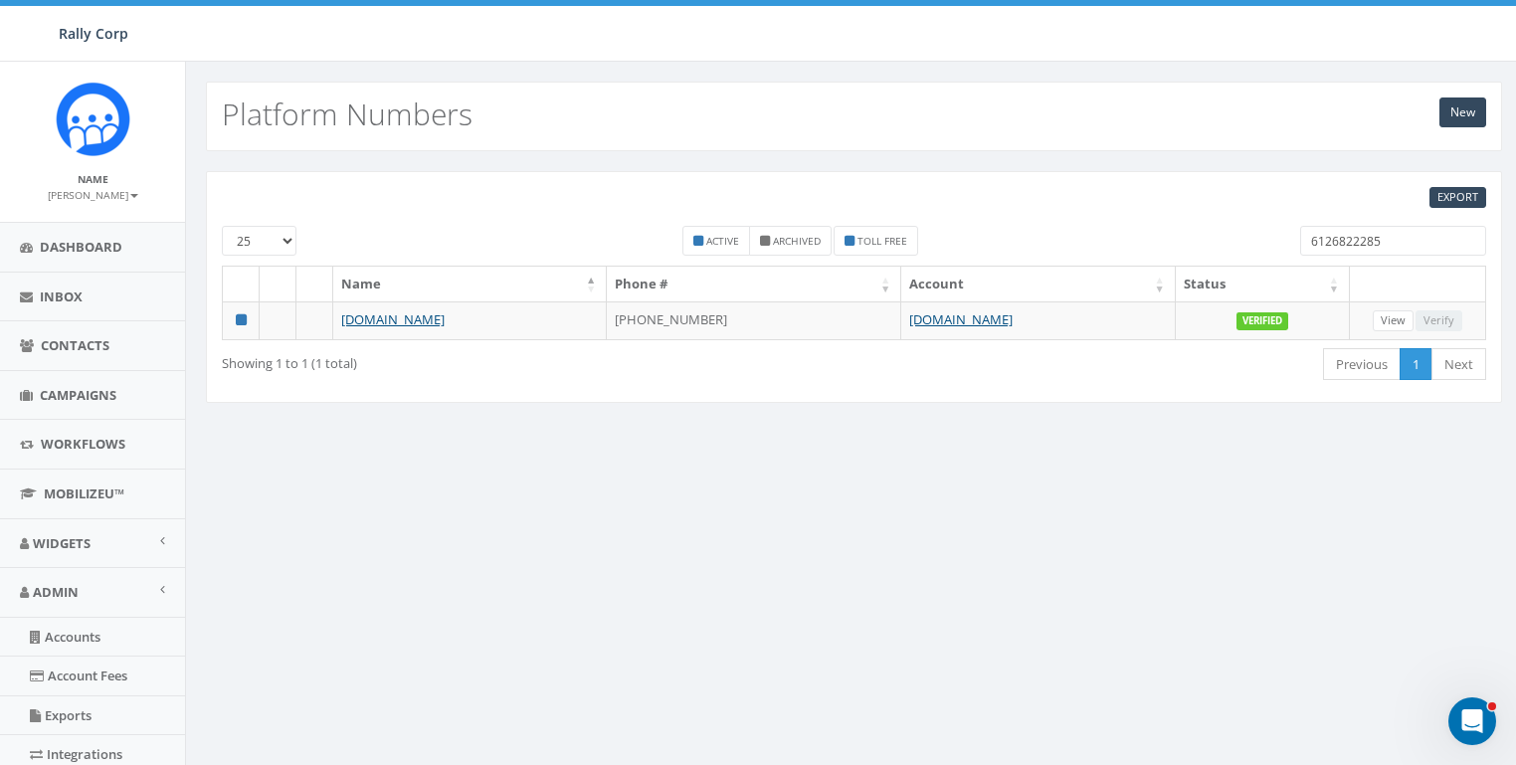
type input "6126822285"
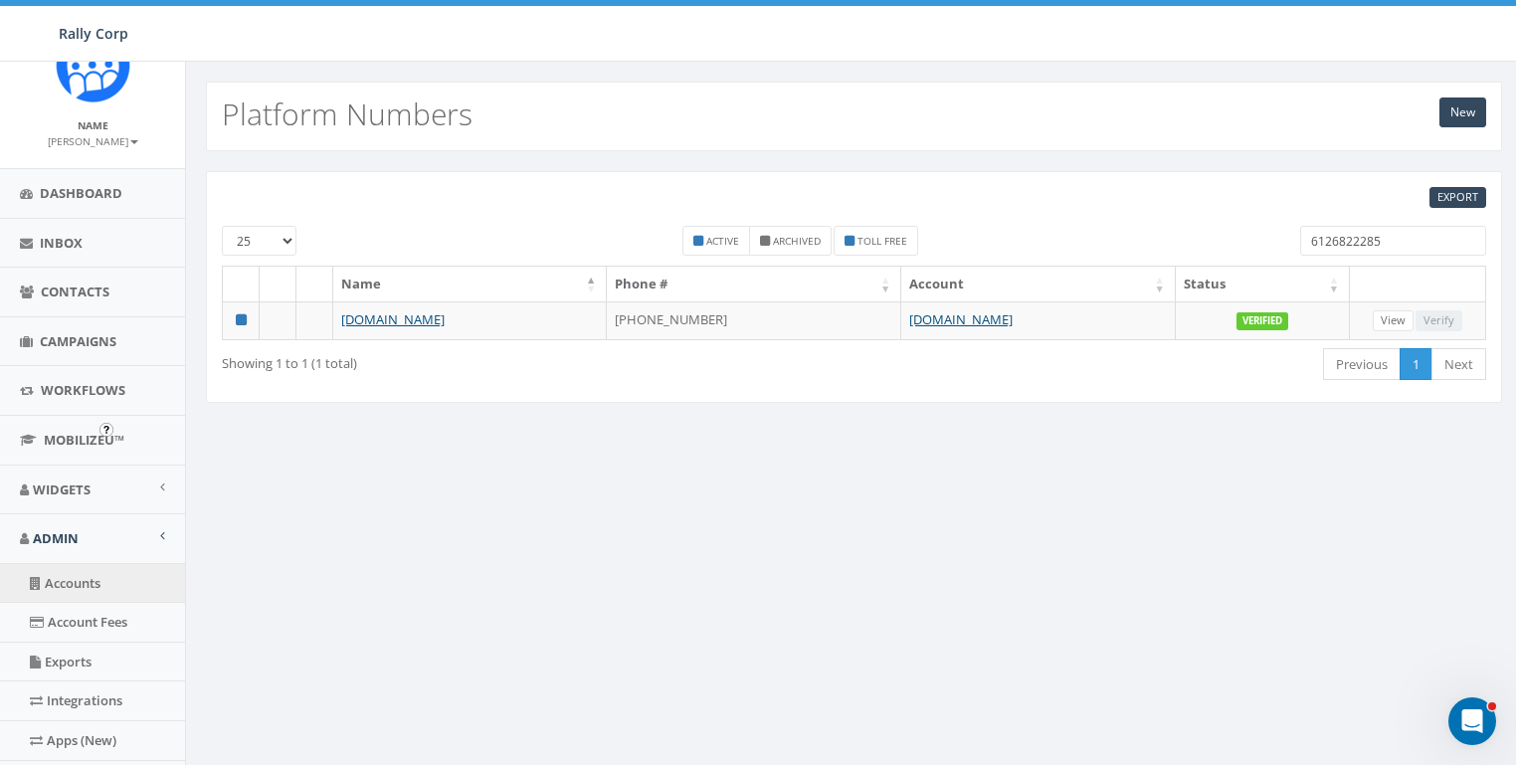
scroll to position [236, 0]
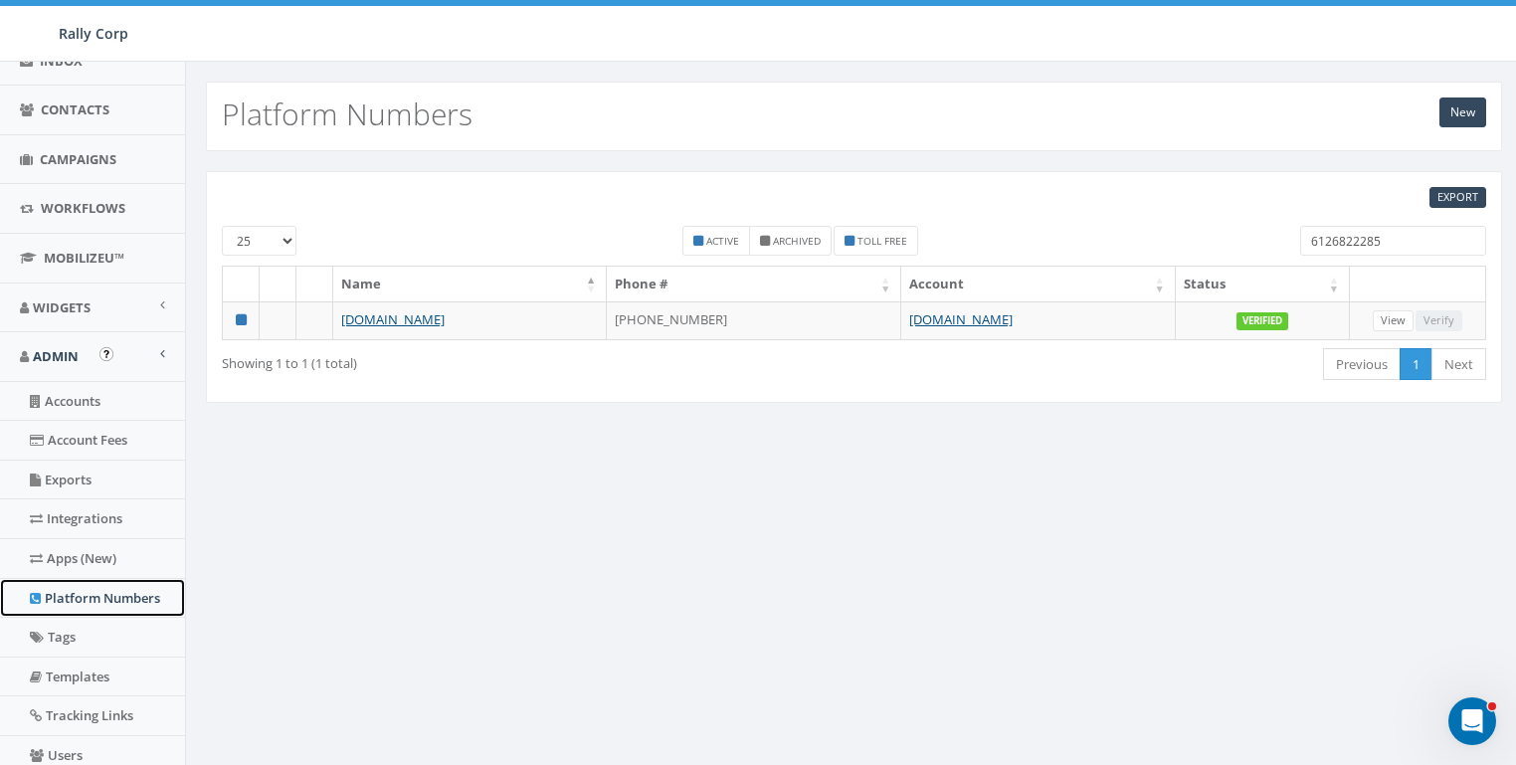
click at [68, 605] on link "Platform Numbers" at bounding box center [92, 598] width 185 height 39
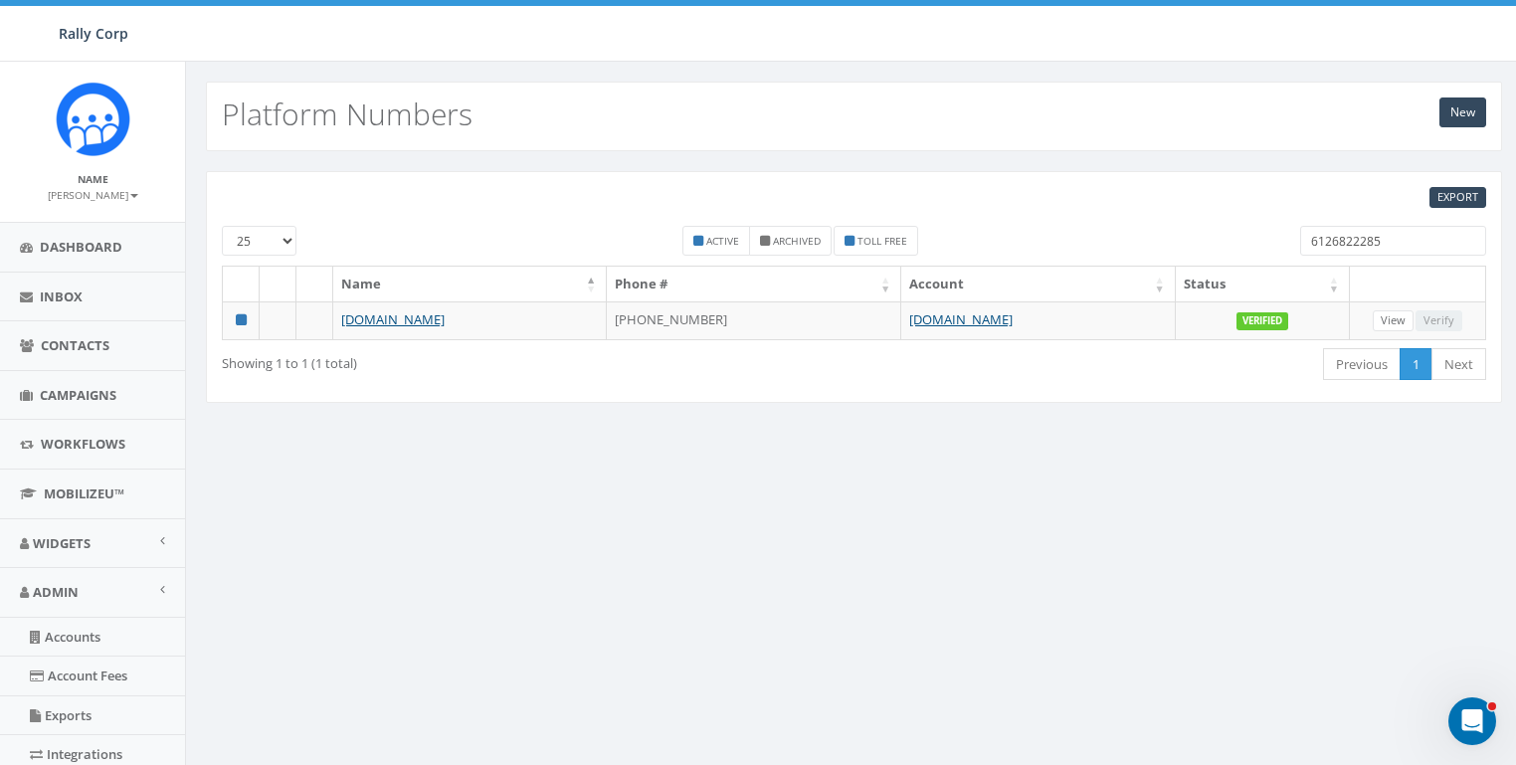
click at [1402, 237] on input "6126822285" at bounding box center [1393, 241] width 186 height 30
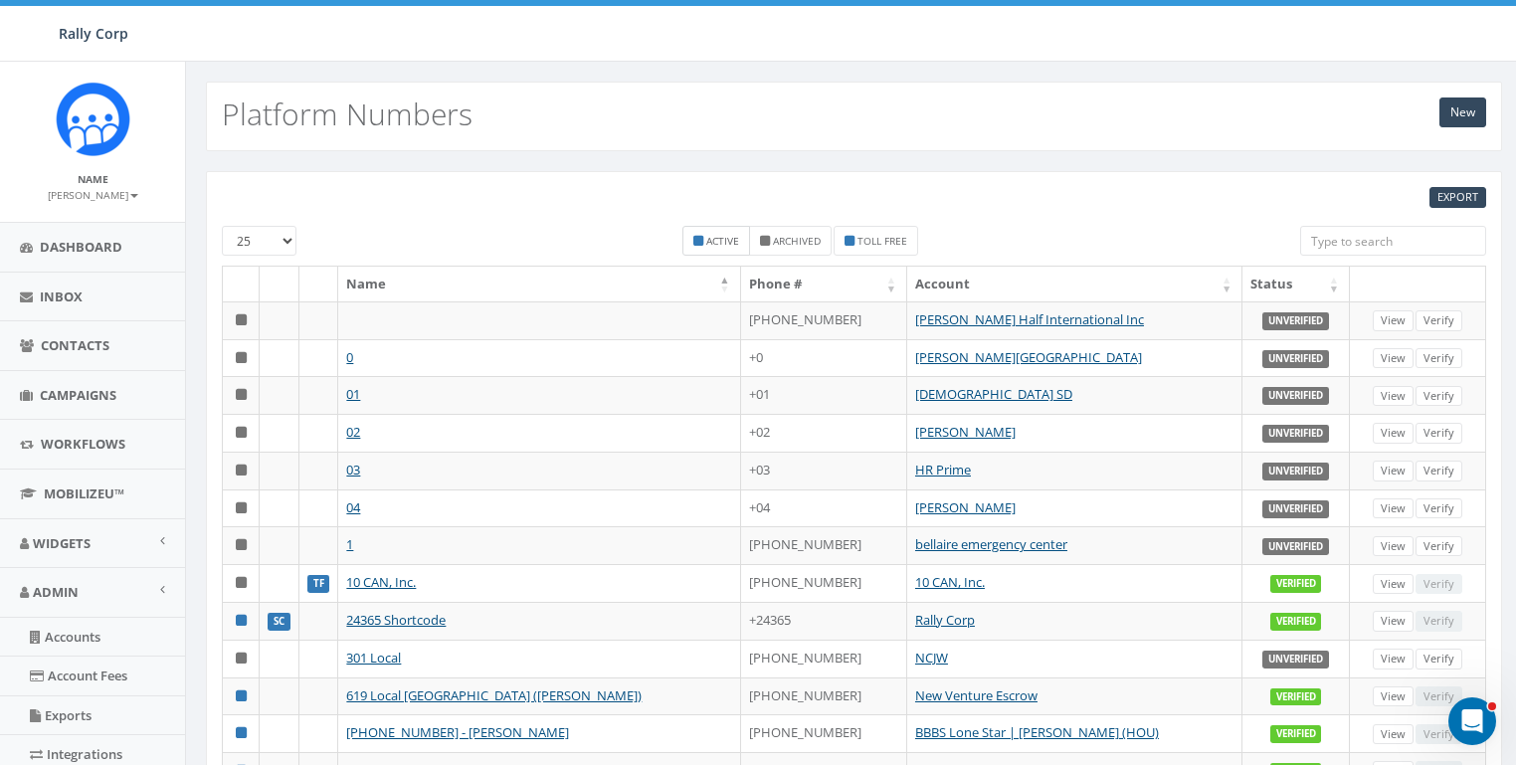
click at [719, 244] on small "Active" at bounding box center [722, 241] width 33 height 14
checkbox input "true"
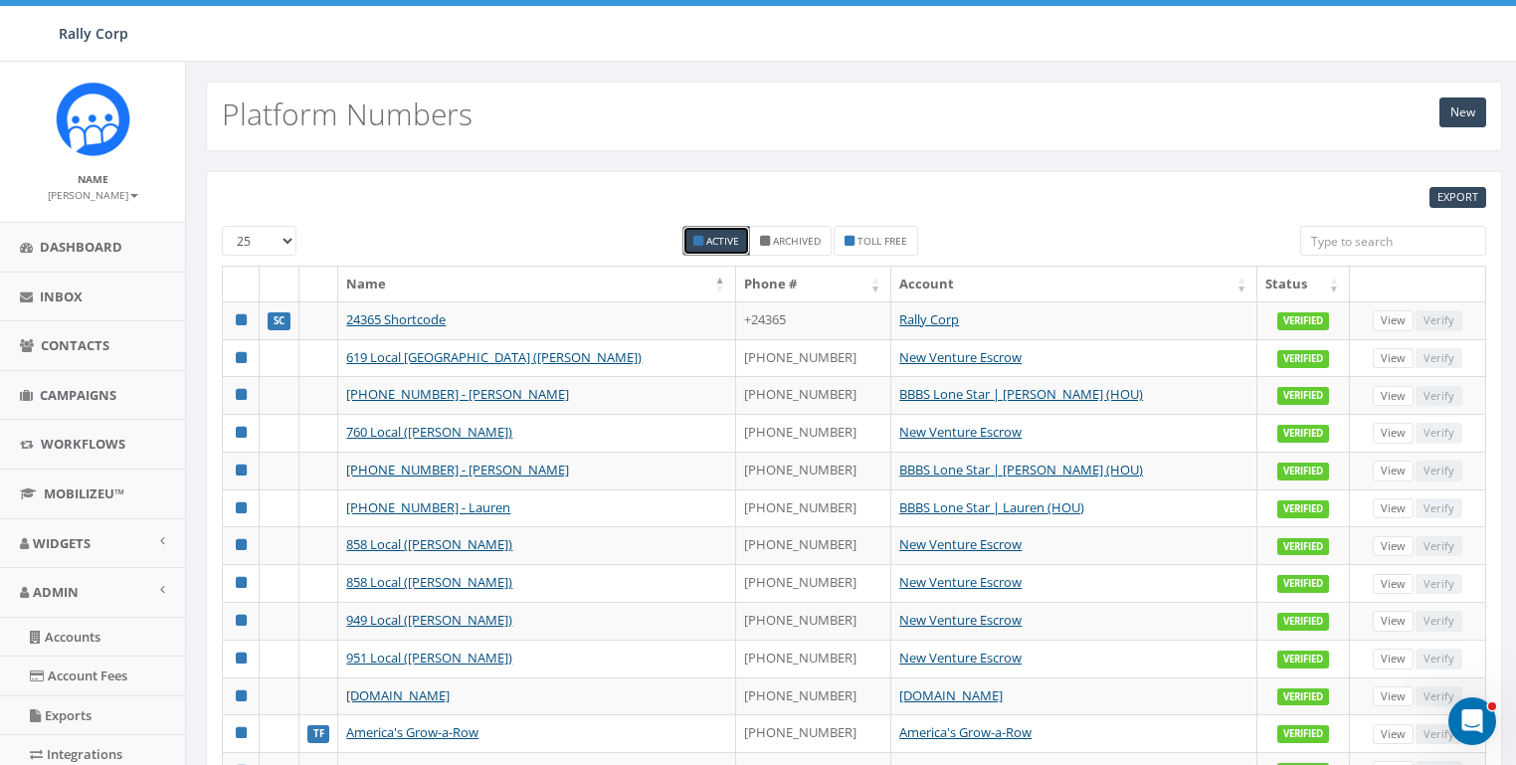
click at [1295, 276] on th "Status" at bounding box center [1303, 284] width 92 height 35
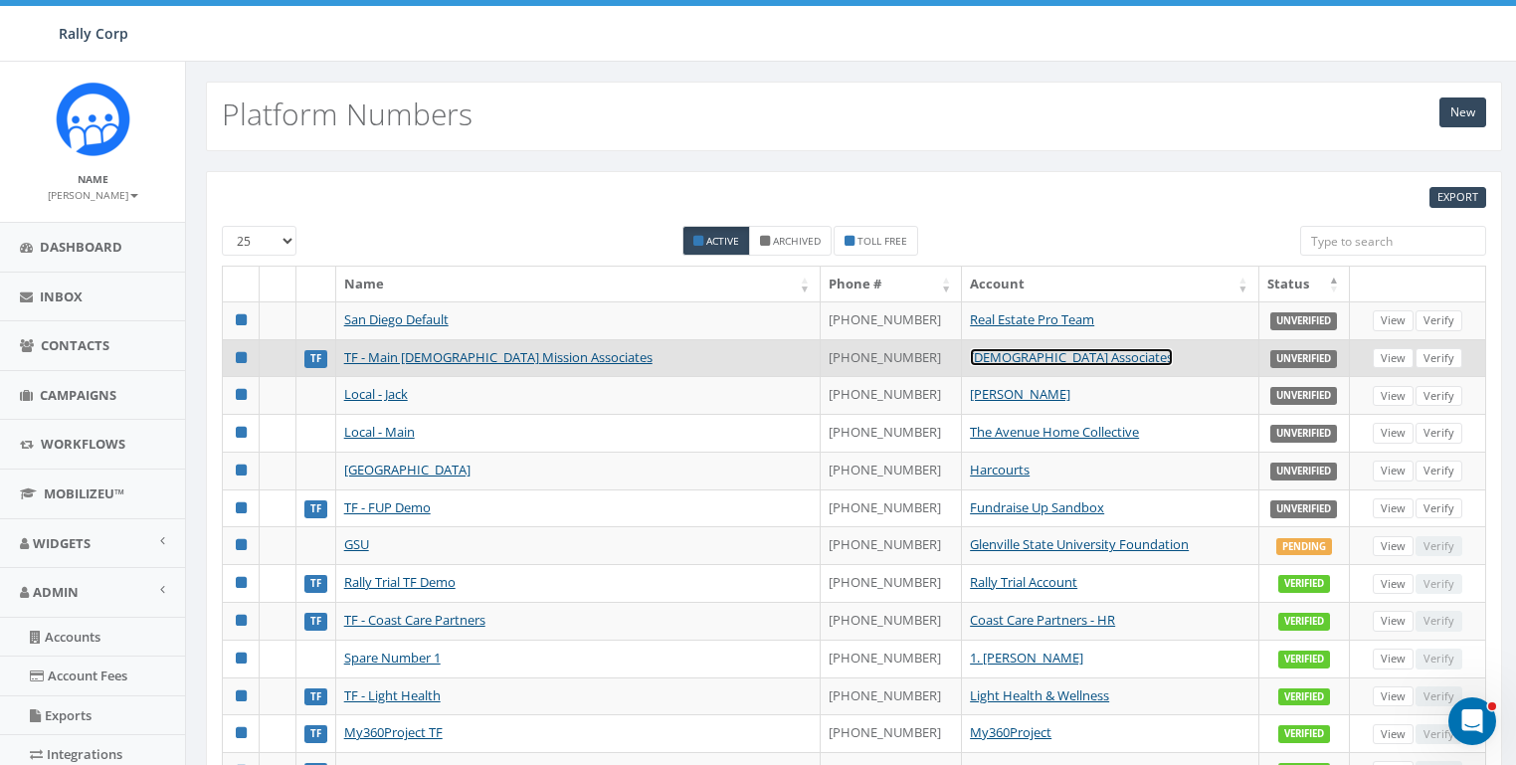
click at [994, 359] on link "Franciscan Mission Associates" at bounding box center [1071, 357] width 203 height 18
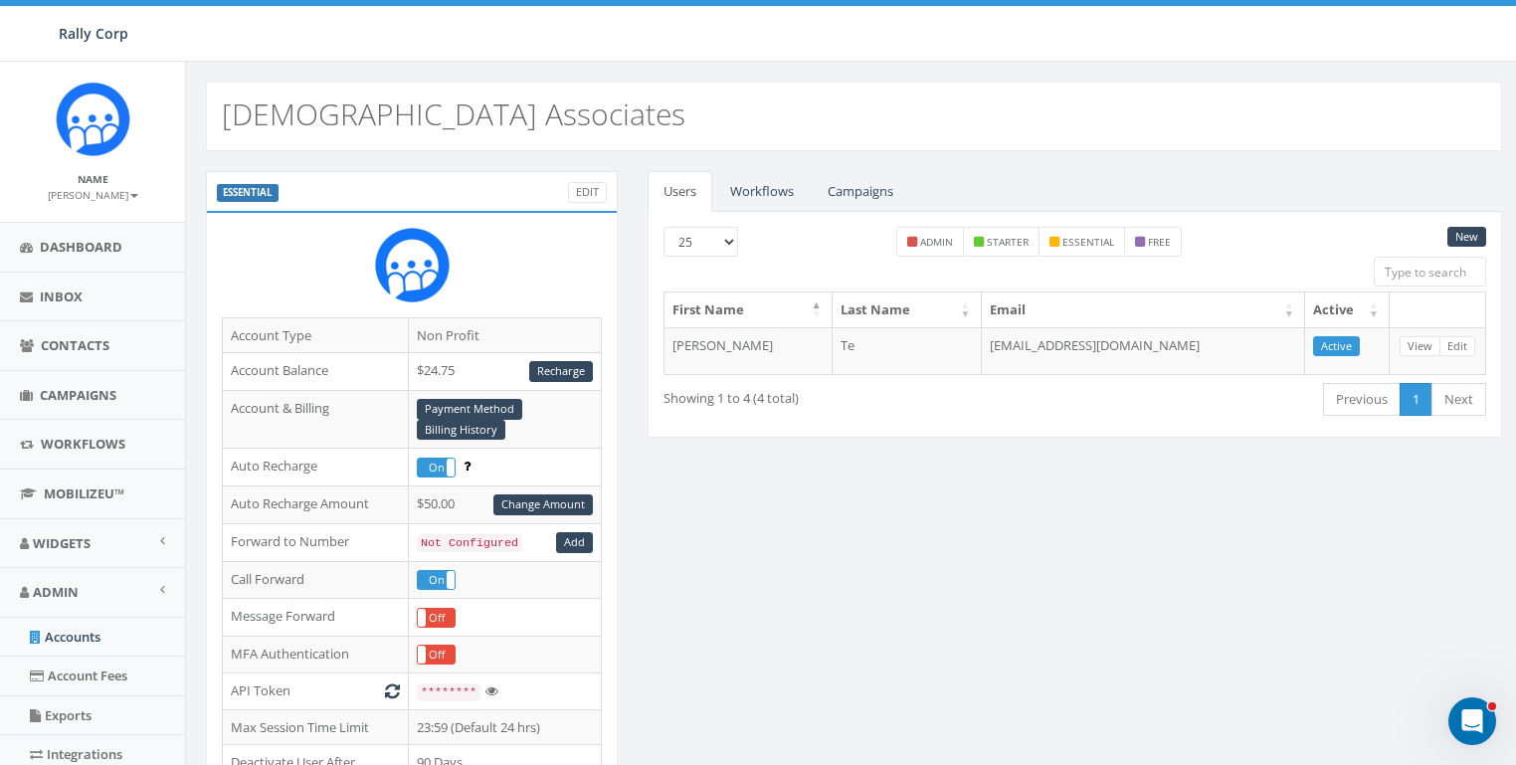
scroll to position [547, 0]
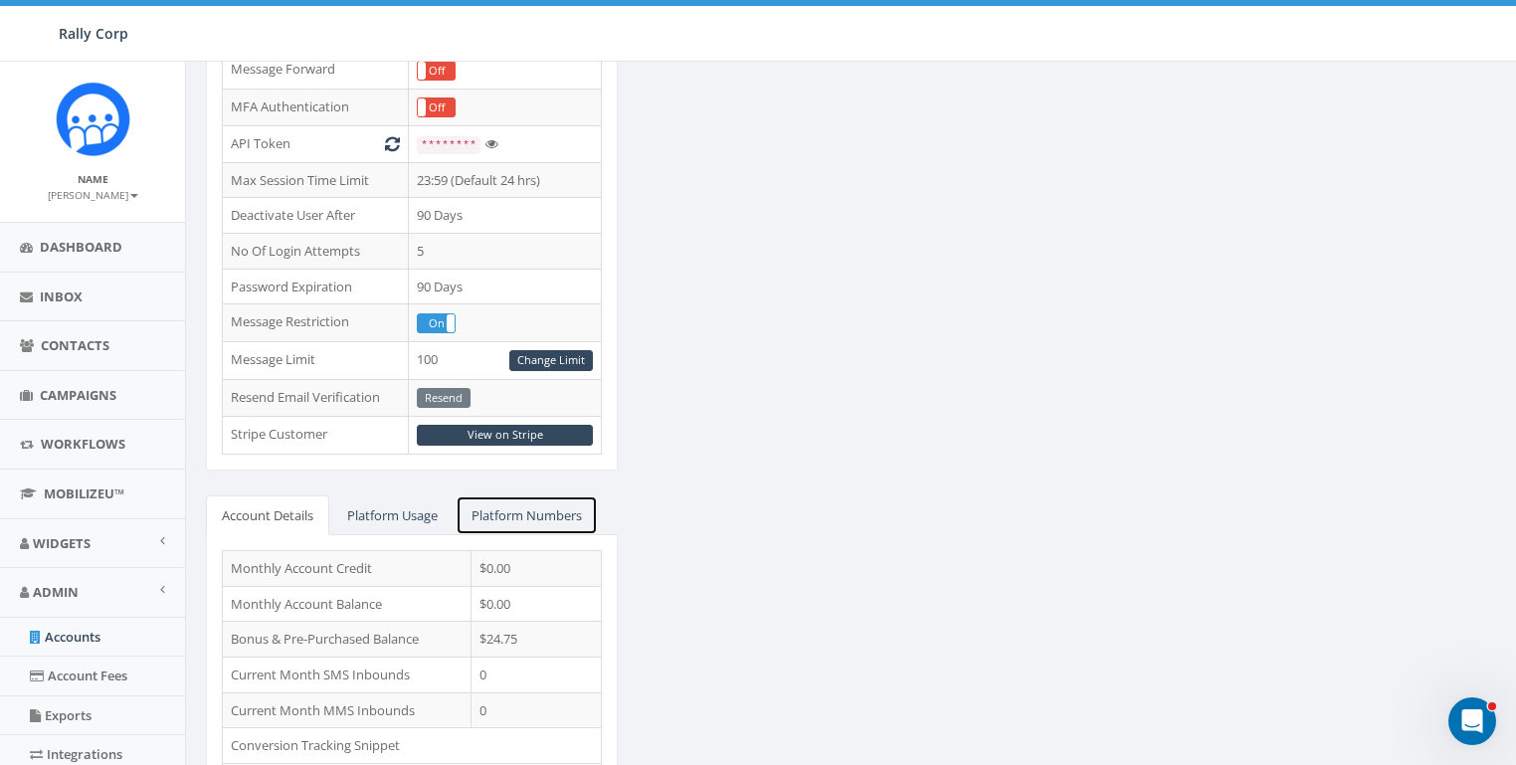
click at [511, 505] on link "Platform Numbers" at bounding box center [526, 515] width 142 height 41
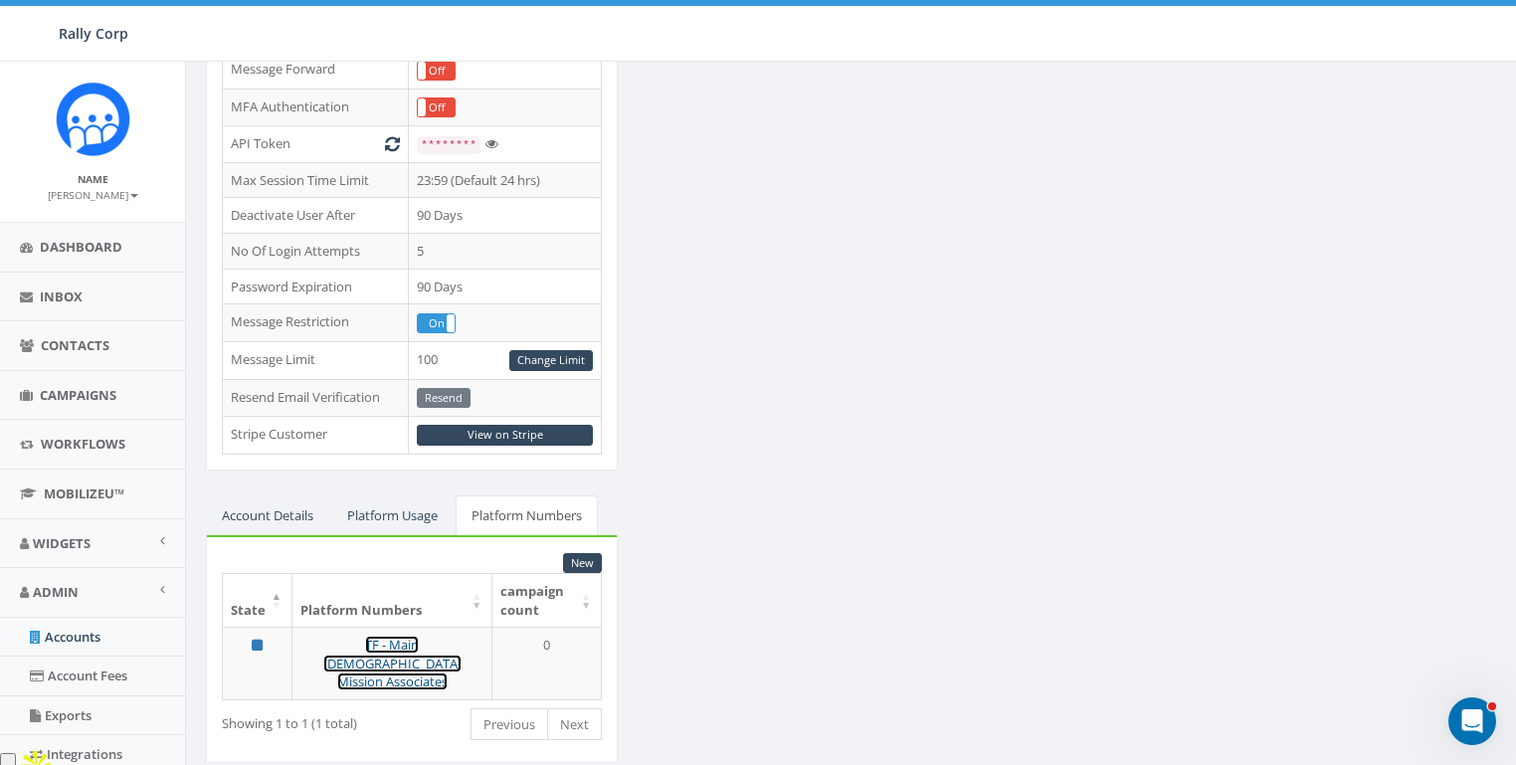
click at [395, 635] on link "TF - Main [DEMOGRAPHIC_DATA] Mission Associates" at bounding box center [392, 662] width 138 height 55
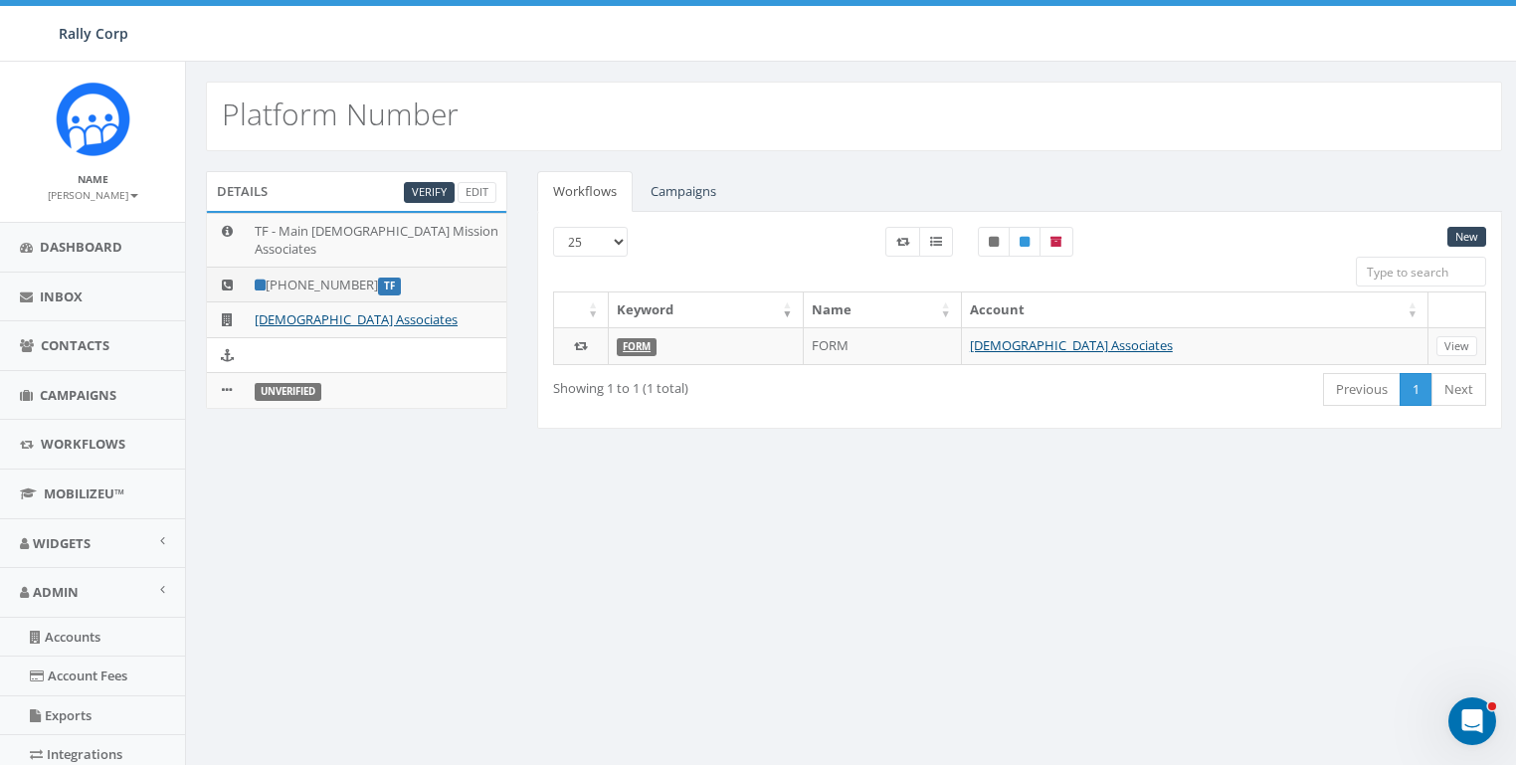
drag, startPoint x: 368, startPoint y: 267, endPoint x: 290, endPoint y: 263, distance: 77.7
click at [290, 267] on td "[PHONE_NUMBER] TF" at bounding box center [377, 285] width 260 height 36
click at [284, 267] on td "[PHONE_NUMBER] TF" at bounding box center [377, 285] width 260 height 36
copy td "[PHONE_NUMBER]"
click at [427, 196] on link "Verify" at bounding box center [429, 192] width 51 height 21
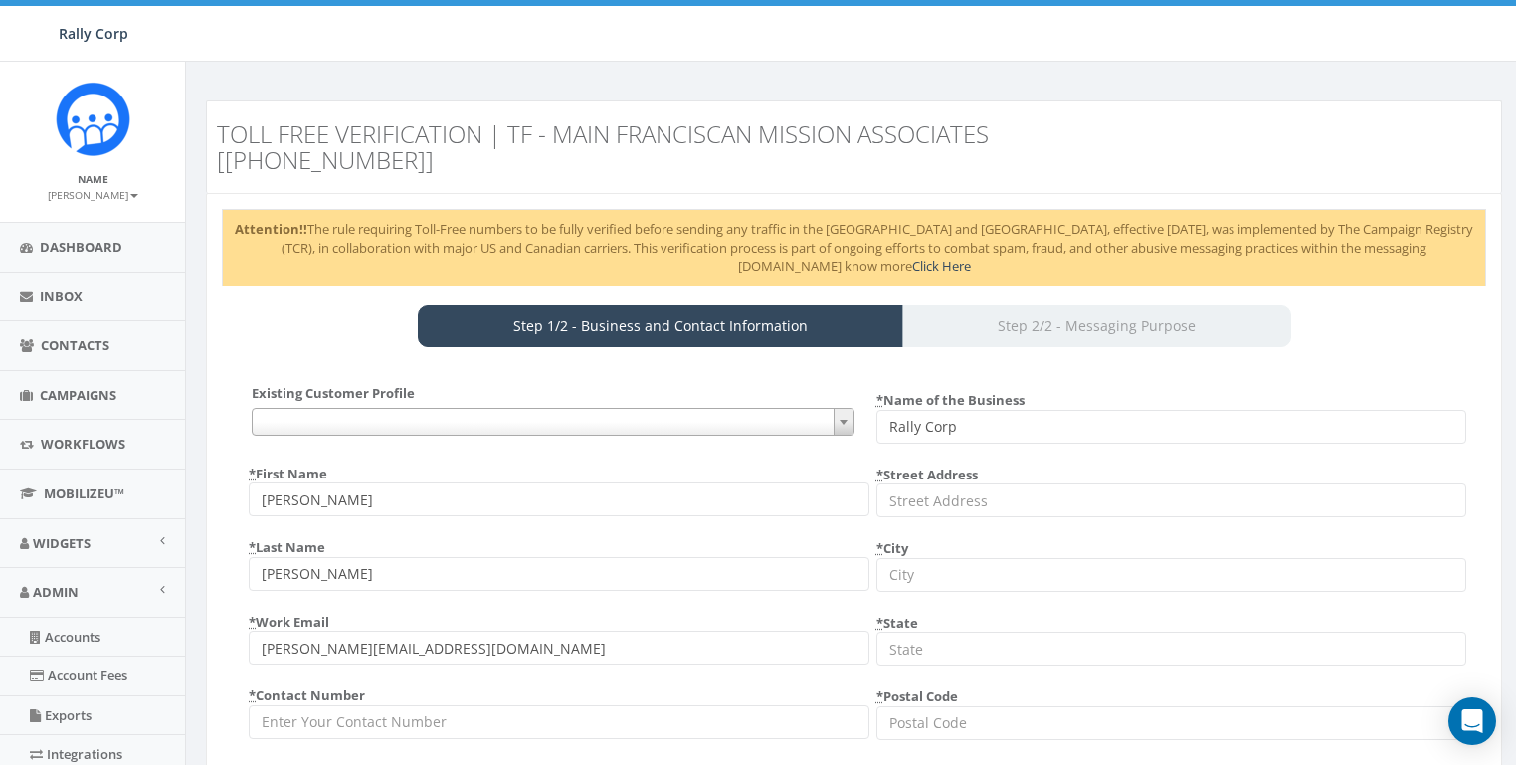
select select "US"
click at [360, 424] on span at bounding box center [553, 422] width 602 height 28
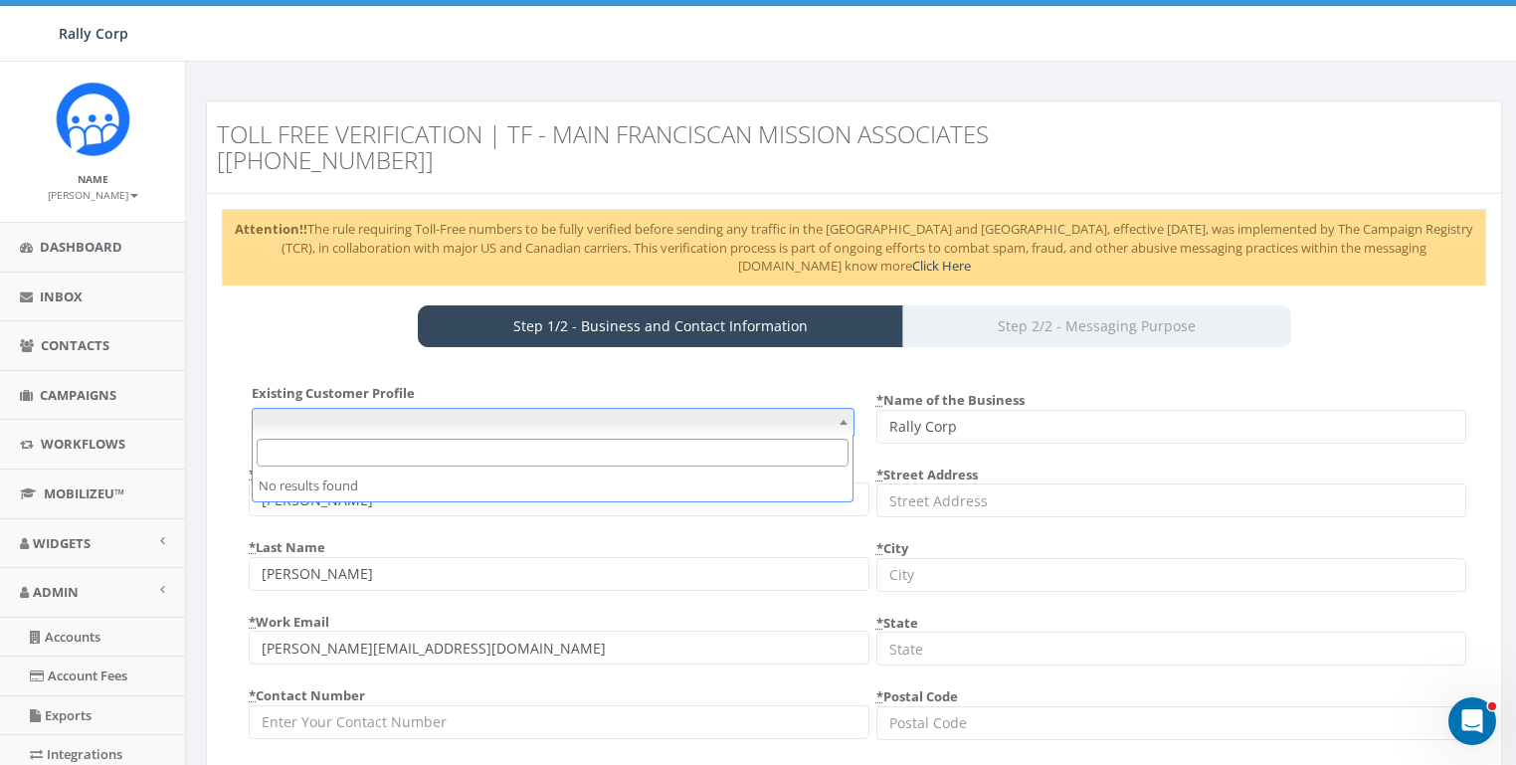
click at [318, 451] on input "Search" at bounding box center [553, 453] width 593 height 29
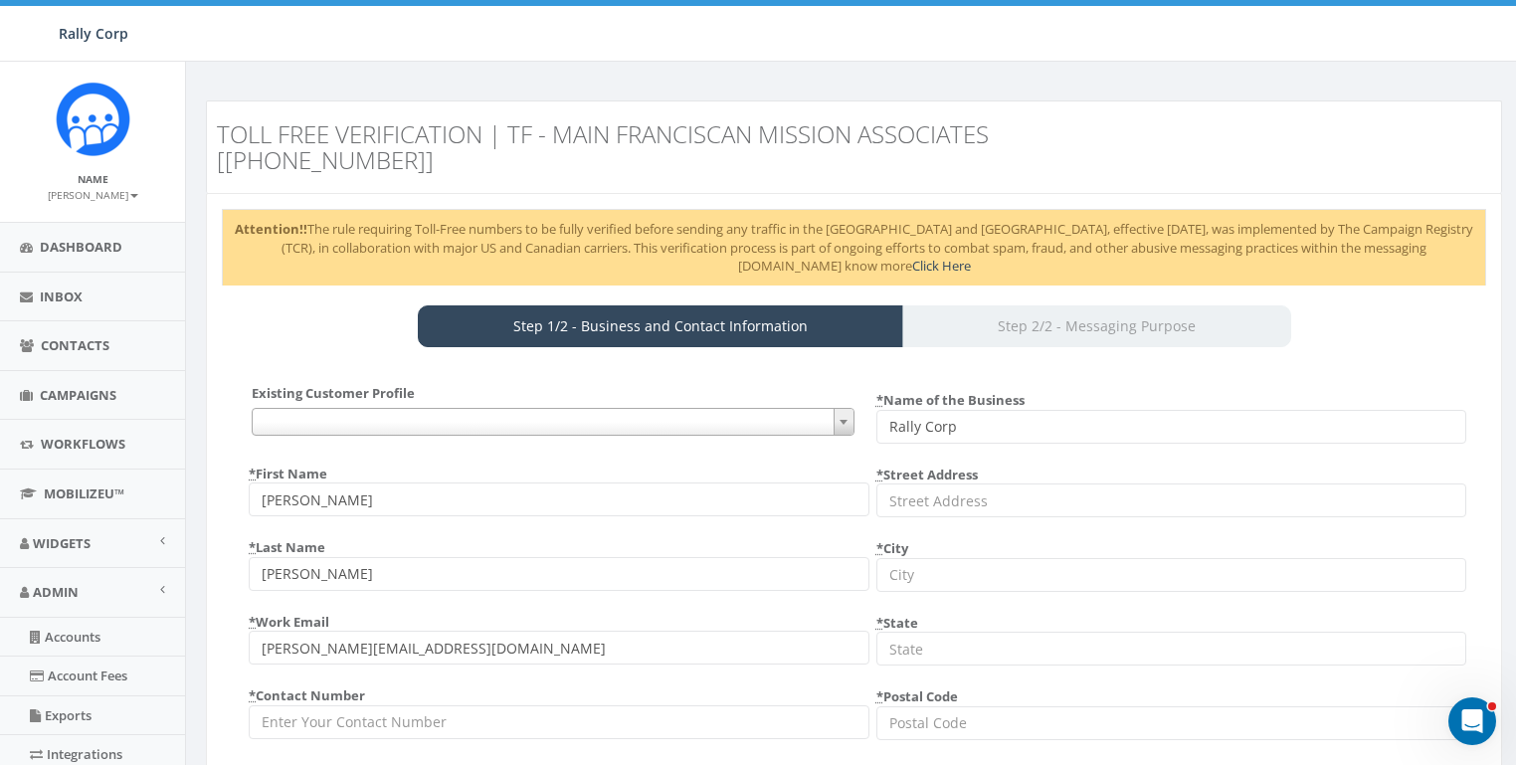
click at [323, 354] on div "Attention!! The rule requiring Toll-Free numbers to be fully verified before se…" at bounding box center [854, 555] width 1296 height 725
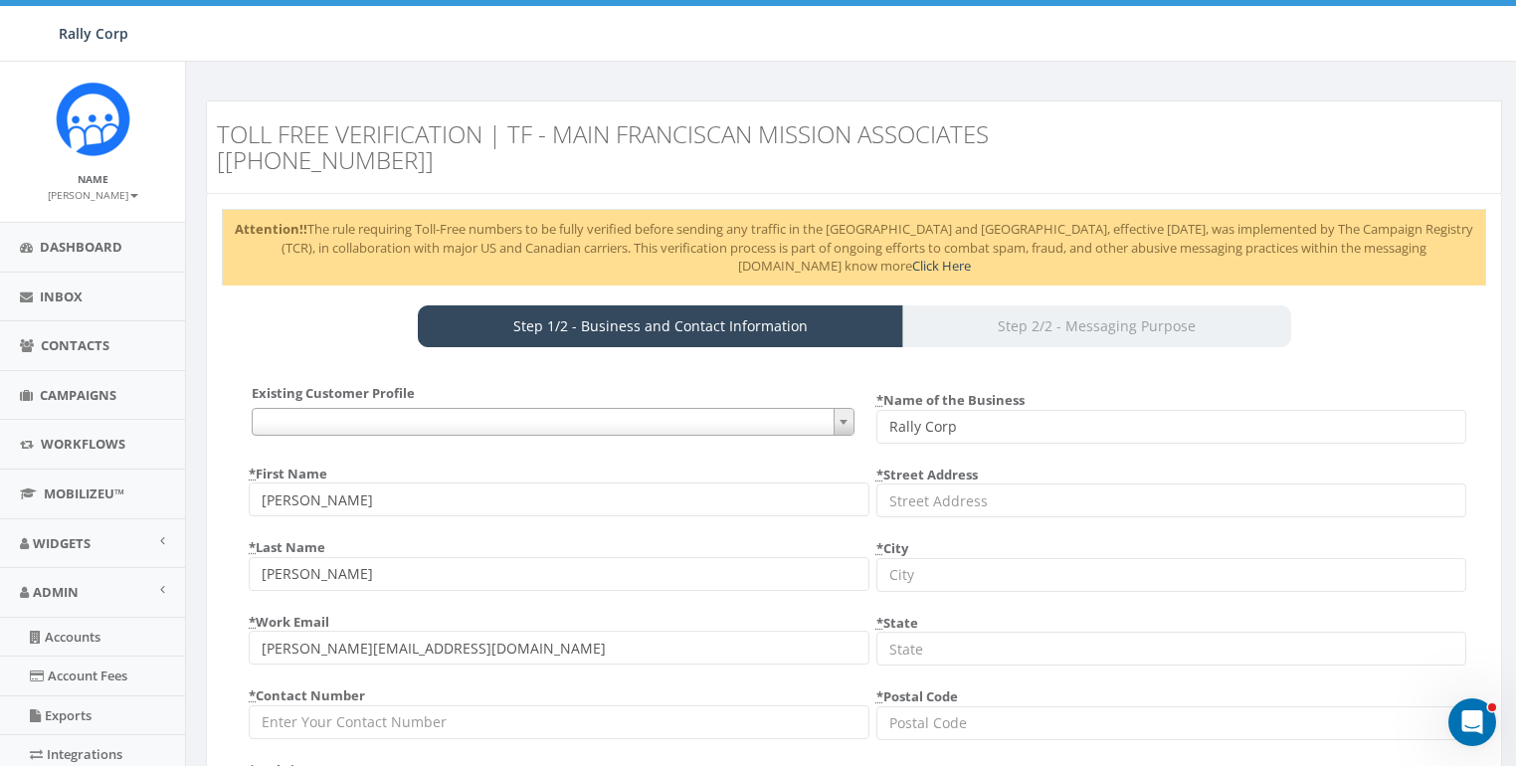
click at [111, 199] on small "[PERSON_NAME]" at bounding box center [93, 195] width 90 height 14
click at [90, 248] on link "Sign Out" at bounding box center [99, 250] width 157 height 25
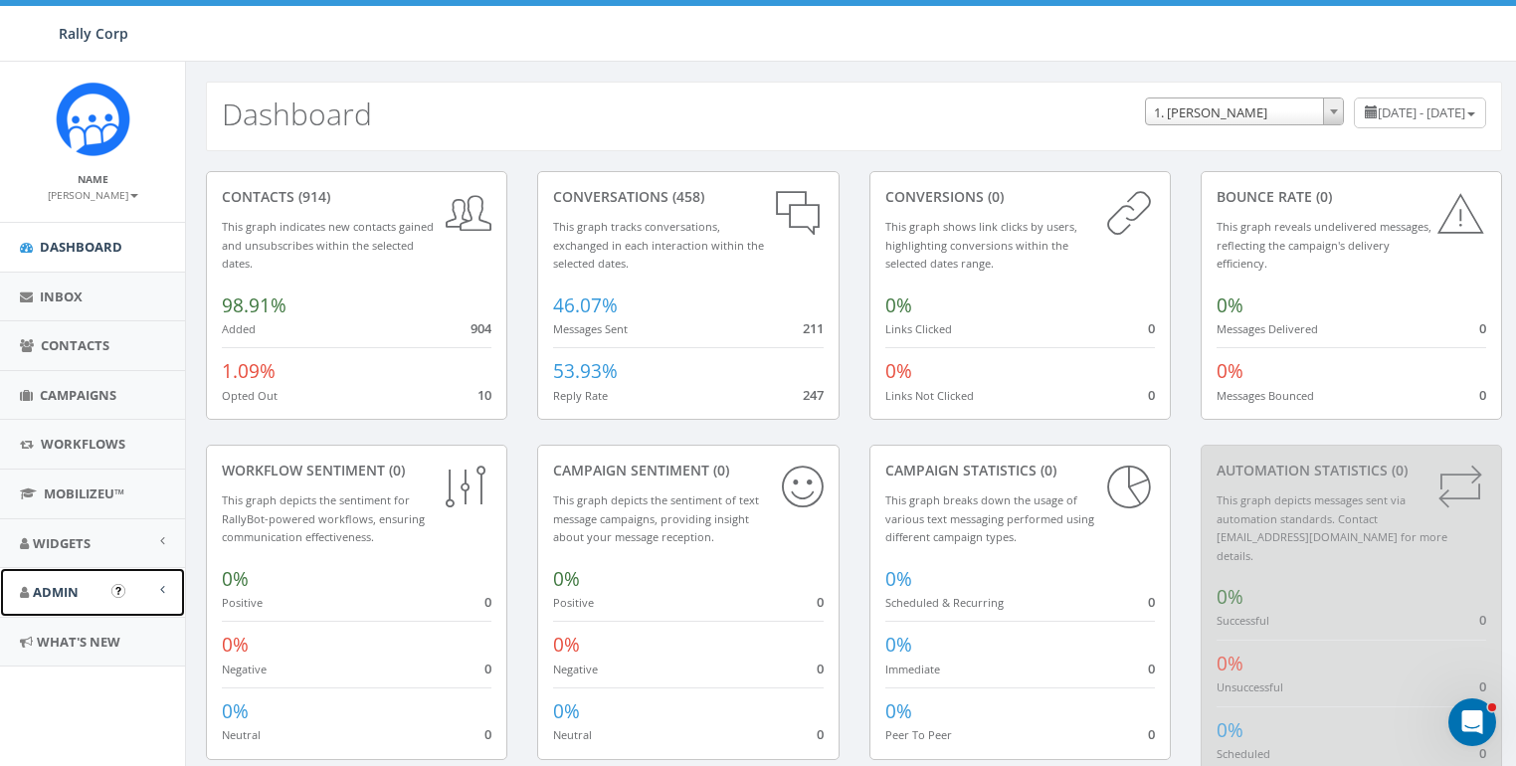
click at [72, 583] on span "Admin" at bounding box center [56, 592] width 46 height 18
click at [73, 642] on link "Accounts" at bounding box center [92, 637] width 185 height 39
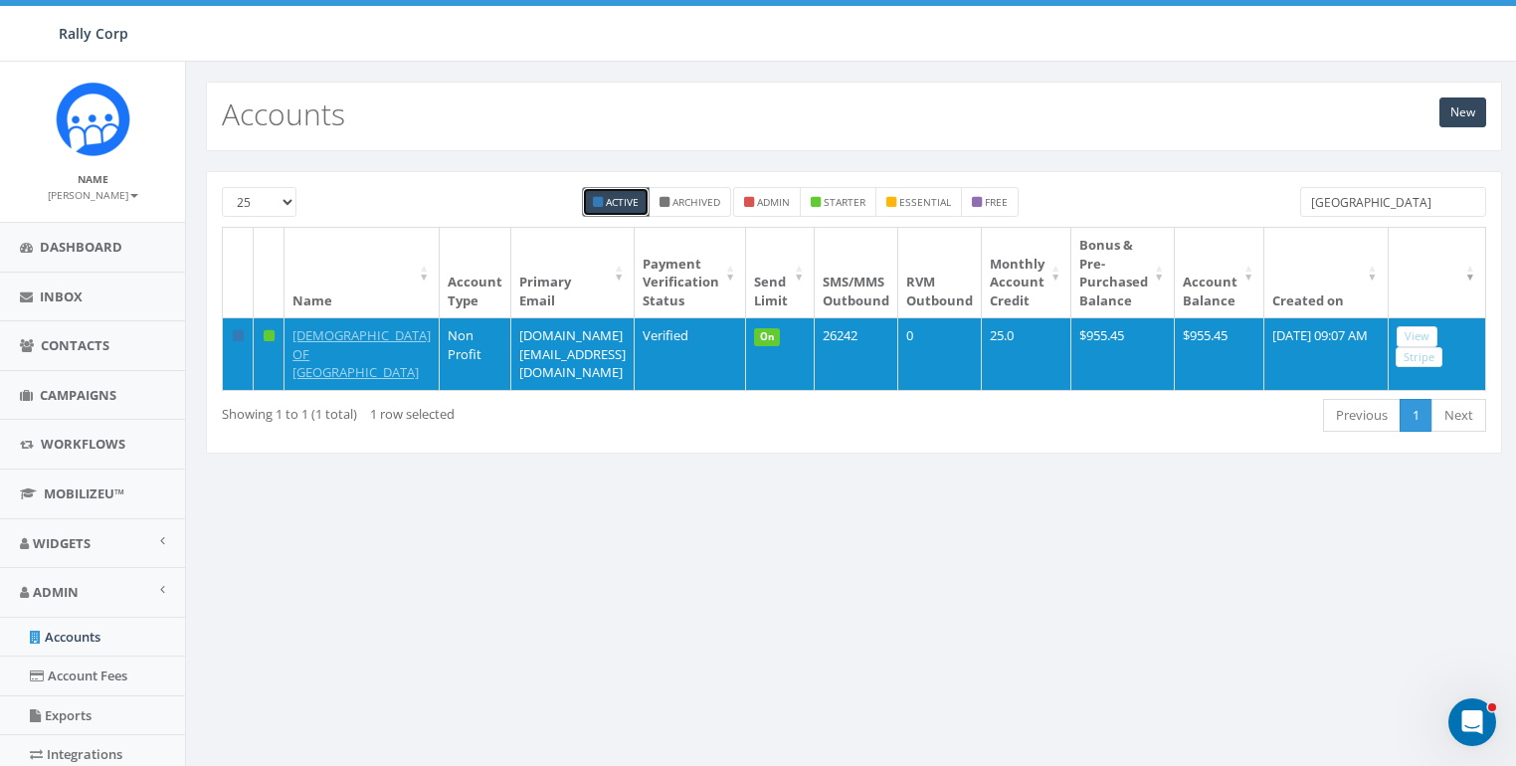
click at [1370, 191] on input "poland" at bounding box center [1393, 202] width 186 height 30
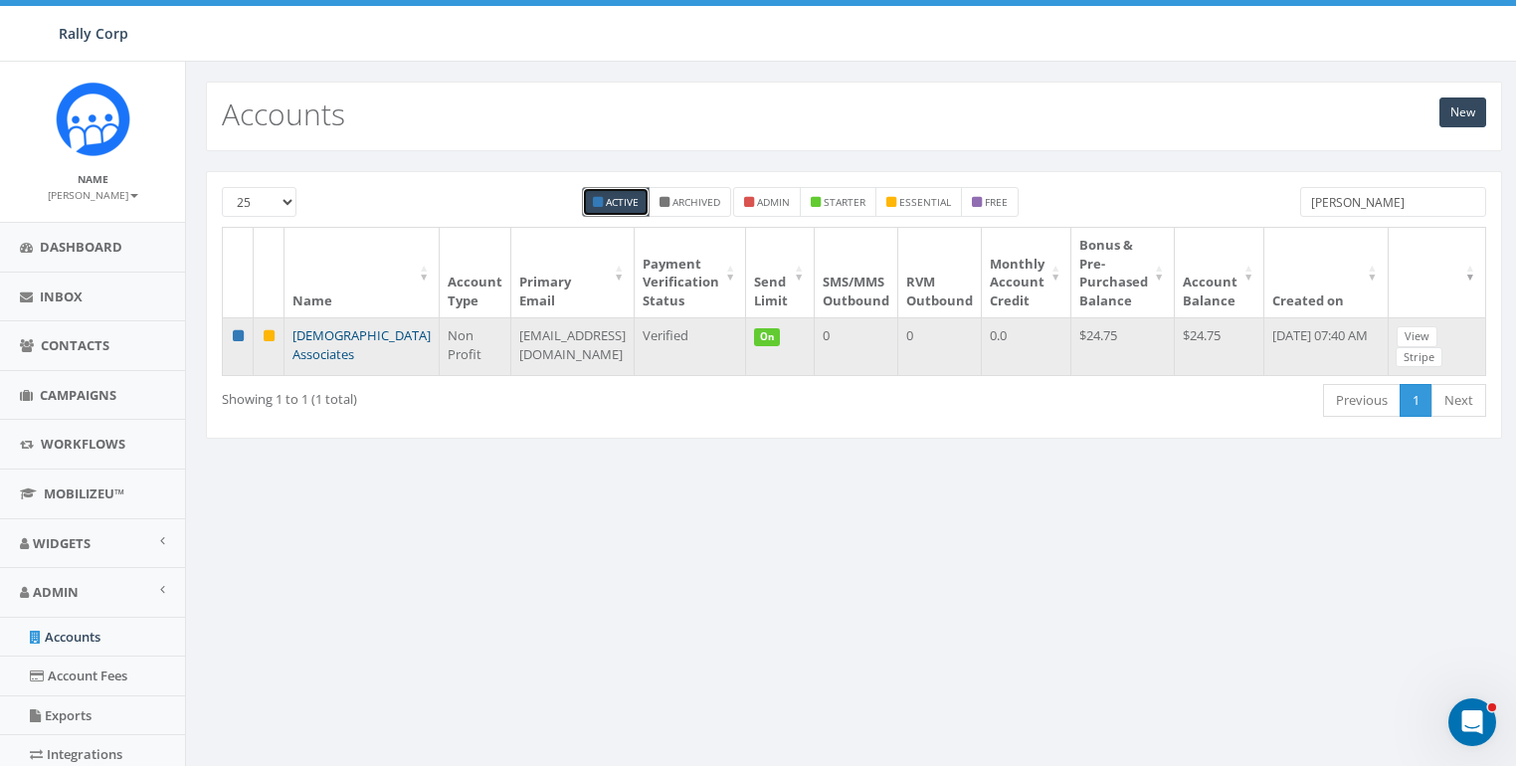
type input "franci"
click at [321, 326] on link "[DEMOGRAPHIC_DATA] Associates" at bounding box center [361, 344] width 138 height 37
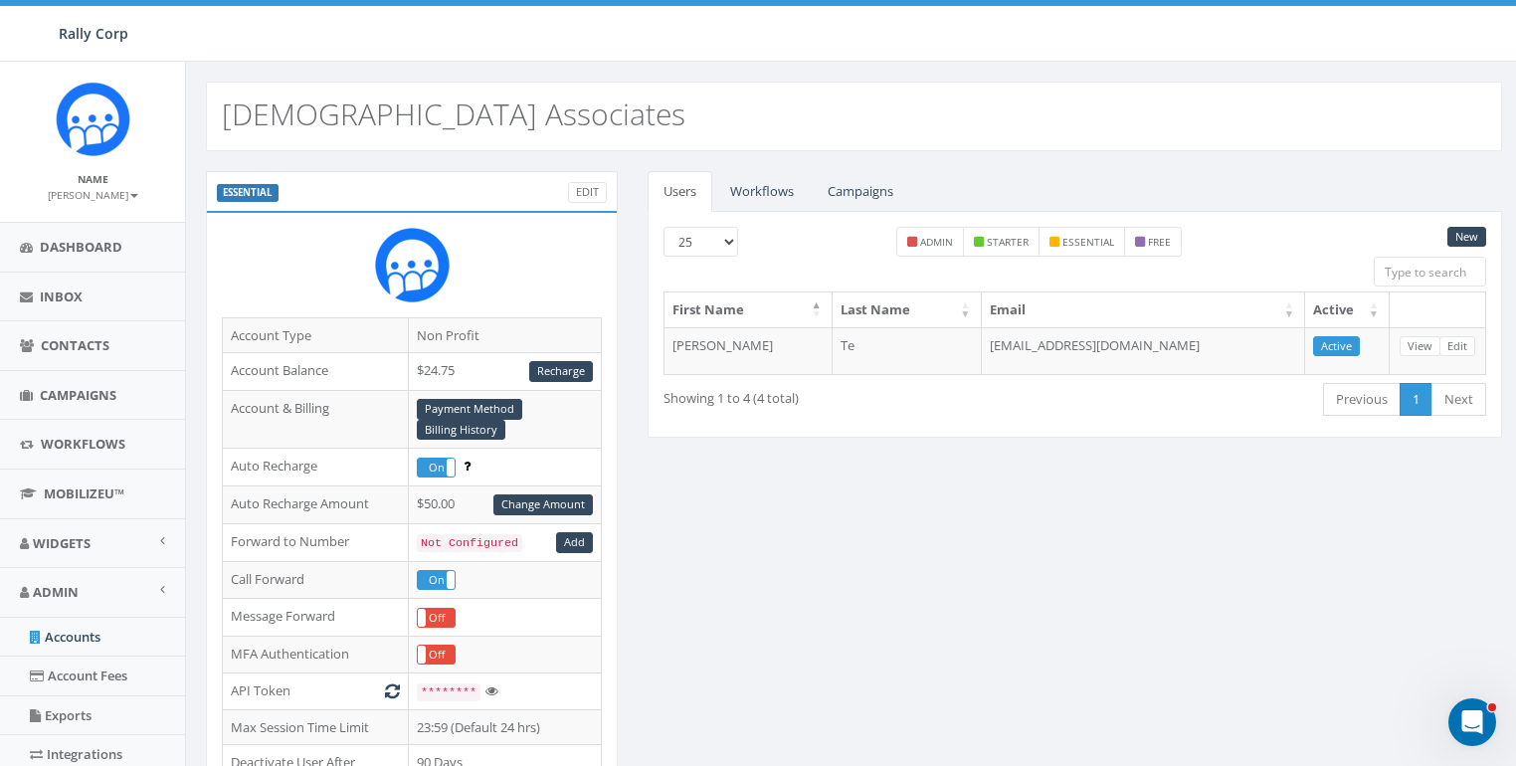
click at [443, 118] on h2 "[DEMOGRAPHIC_DATA] Associates" at bounding box center [453, 113] width 463 height 33
click at [304, 117] on h2 "[DEMOGRAPHIC_DATA] Associates" at bounding box center [453, 113] width 463 height 33
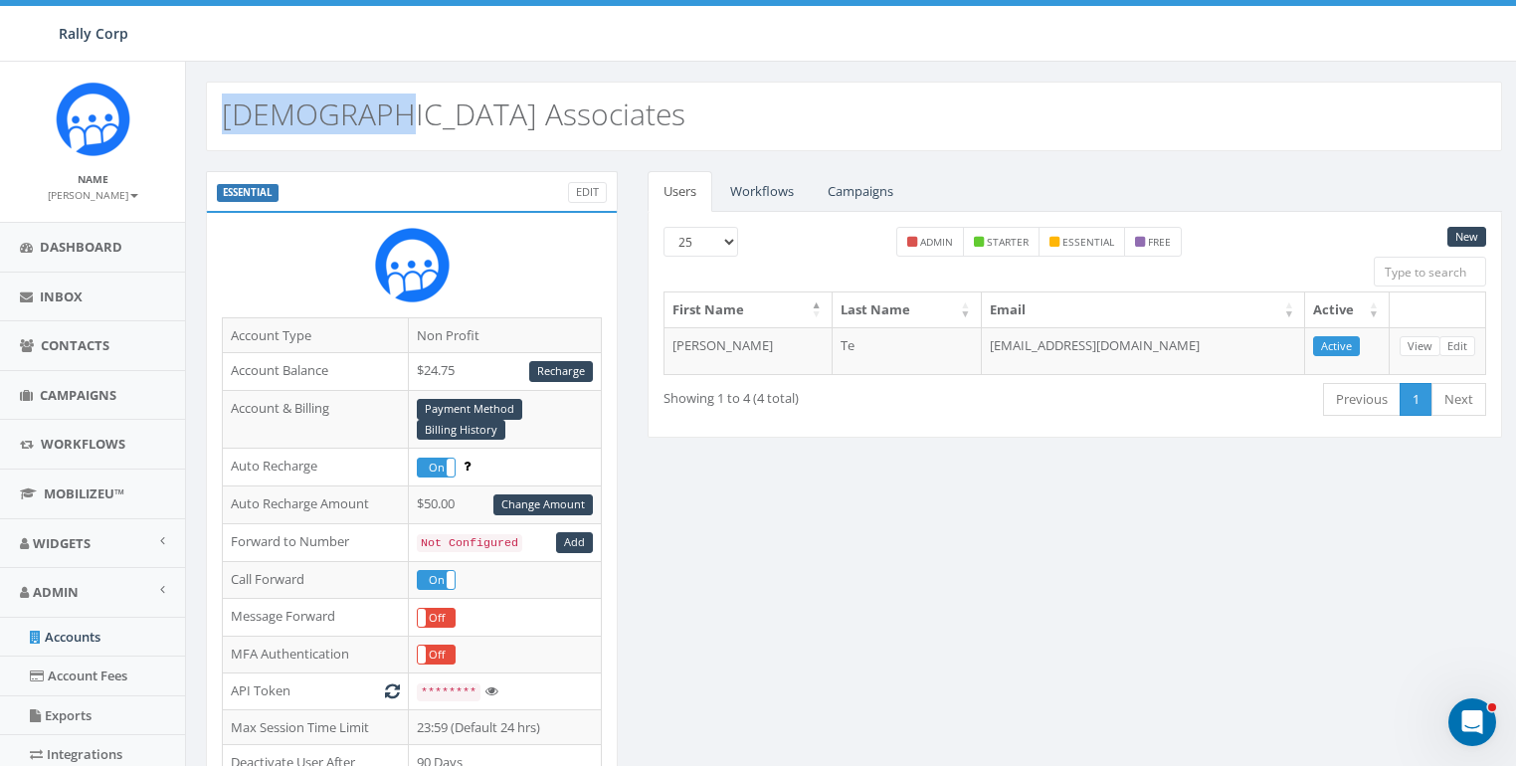
click at [304, 117] on h2 "[DEMOGRAPHIC_DATA] Associates" at bounding box center [453, 113] width 463 height 33
copy h2 "[DEMOGRAPHIC_DATA] Associates"
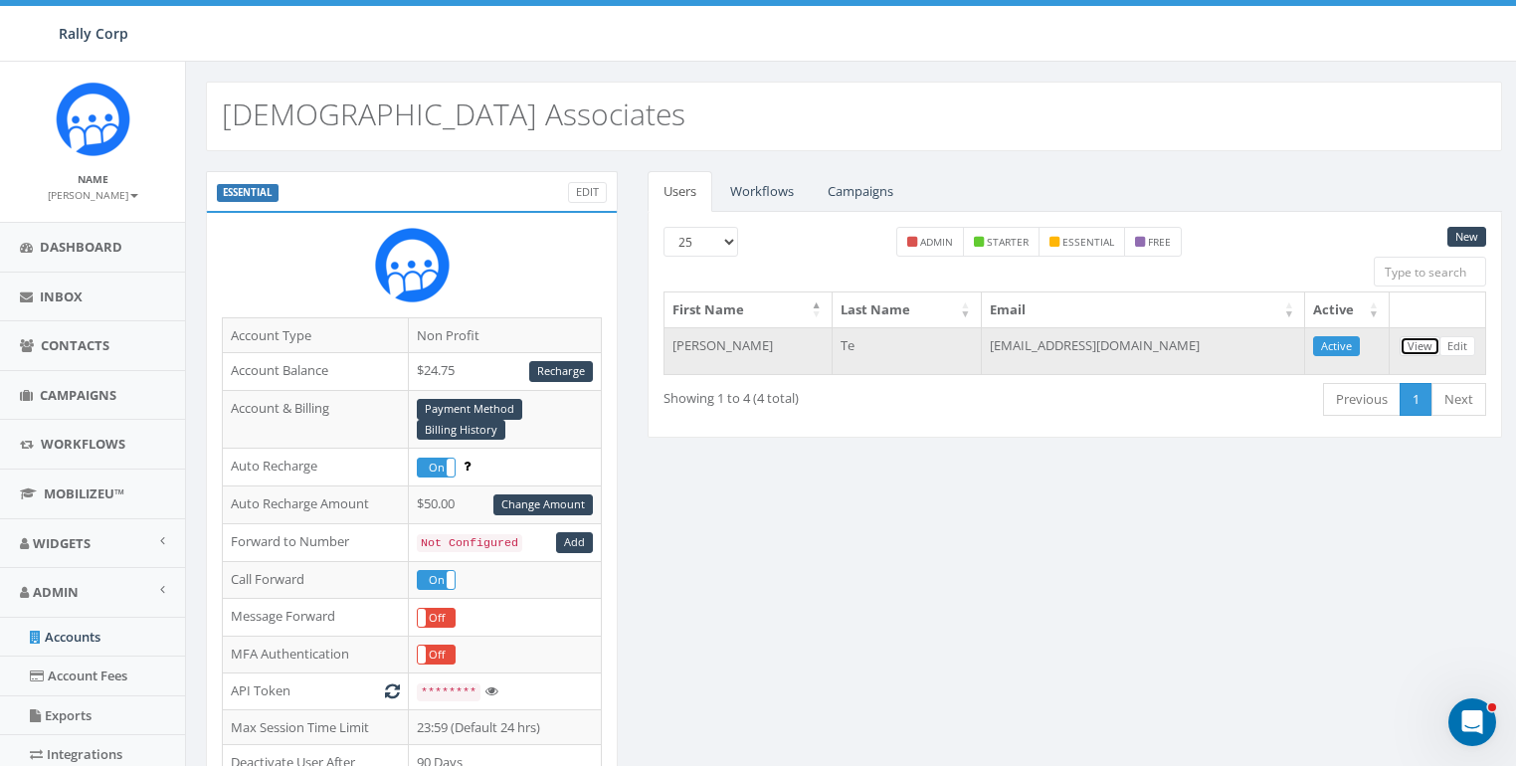
click at [1405, 343] on link "View" at bounding box center [1419, 346] width 41 height 21
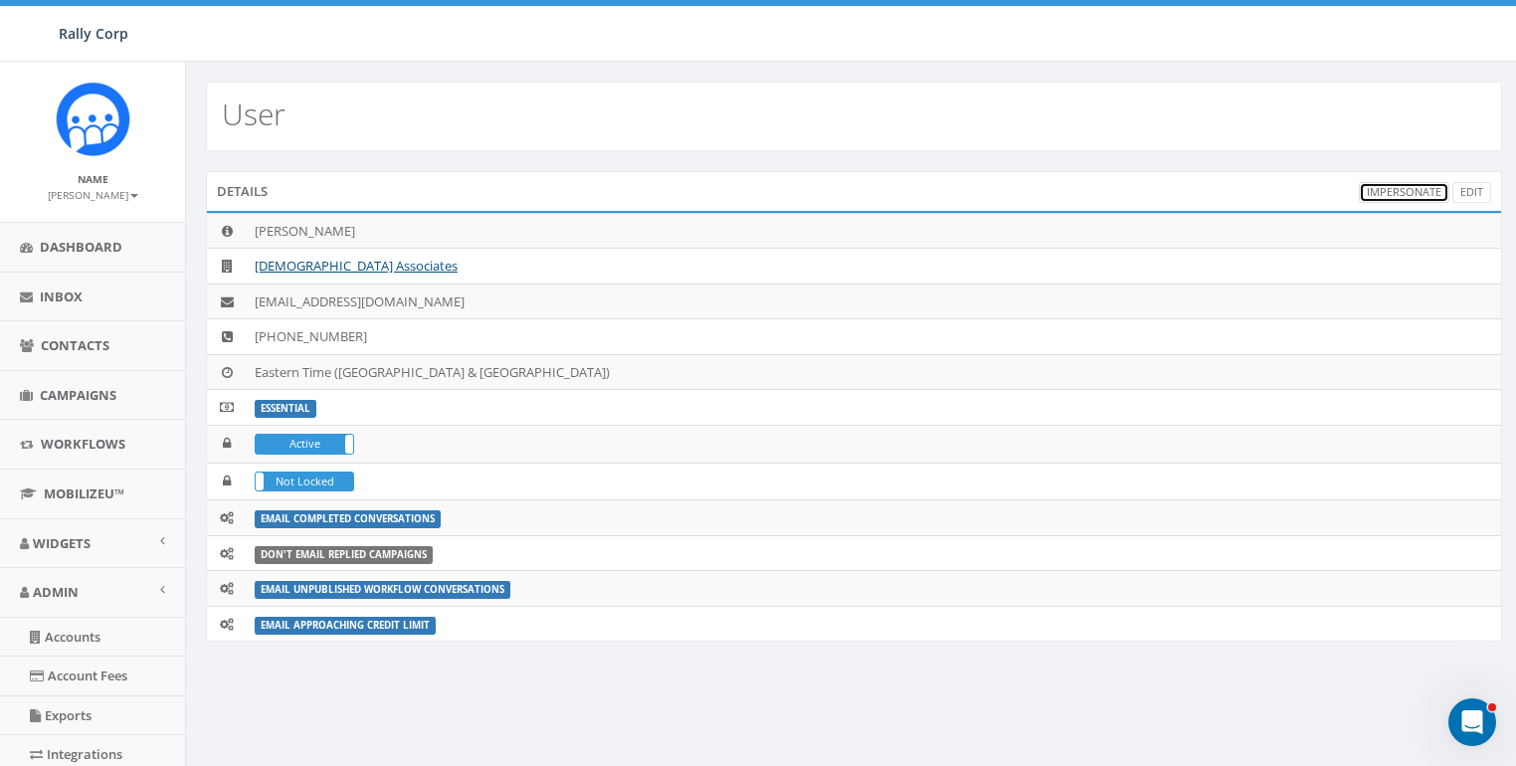
click at [1397, 186] on link "Impersonate" at bounding box center [1403, 192] width 90 height 21
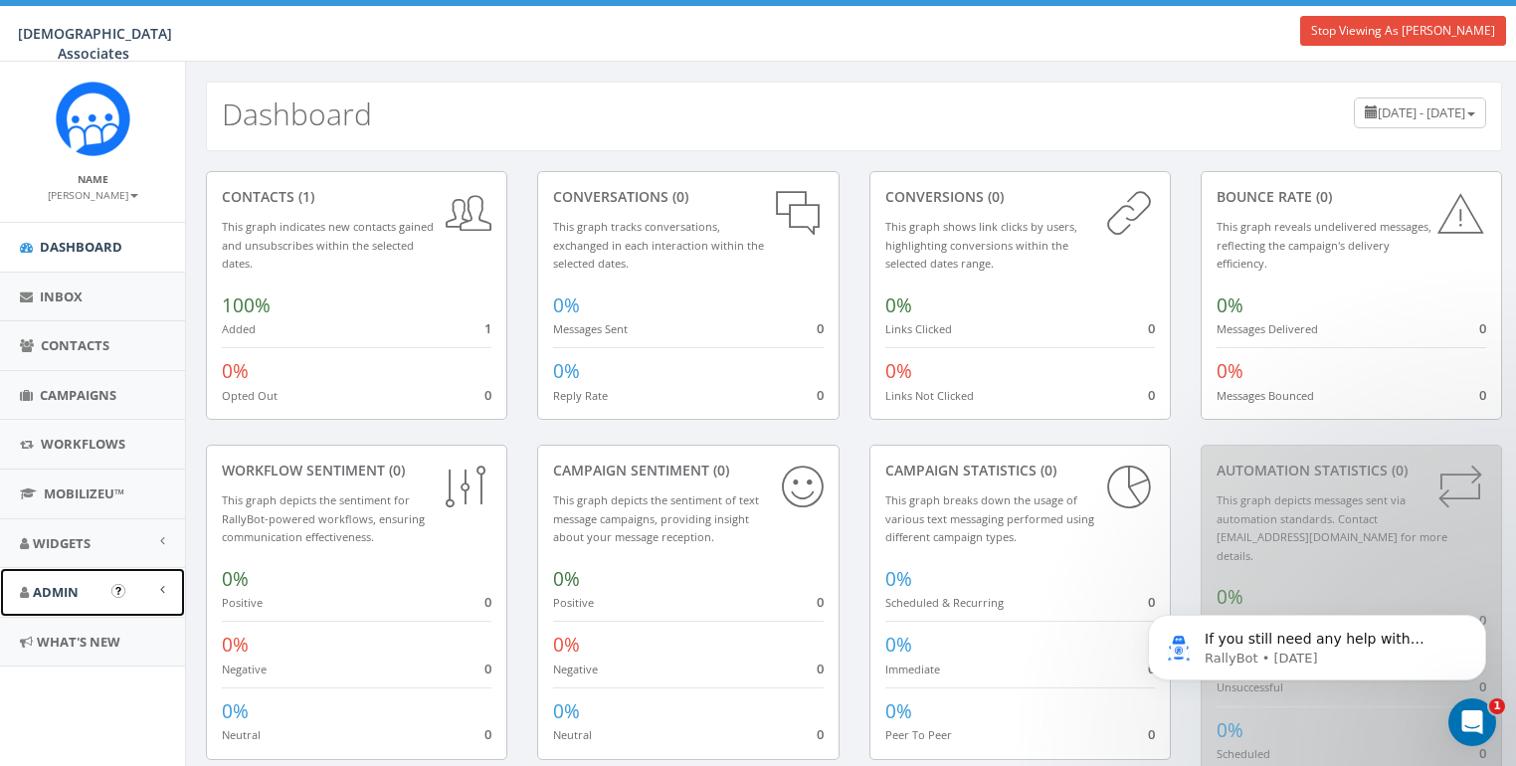
click at [56, 598] on span "Admin" at bounding box center [56, 592] width 46 height 18
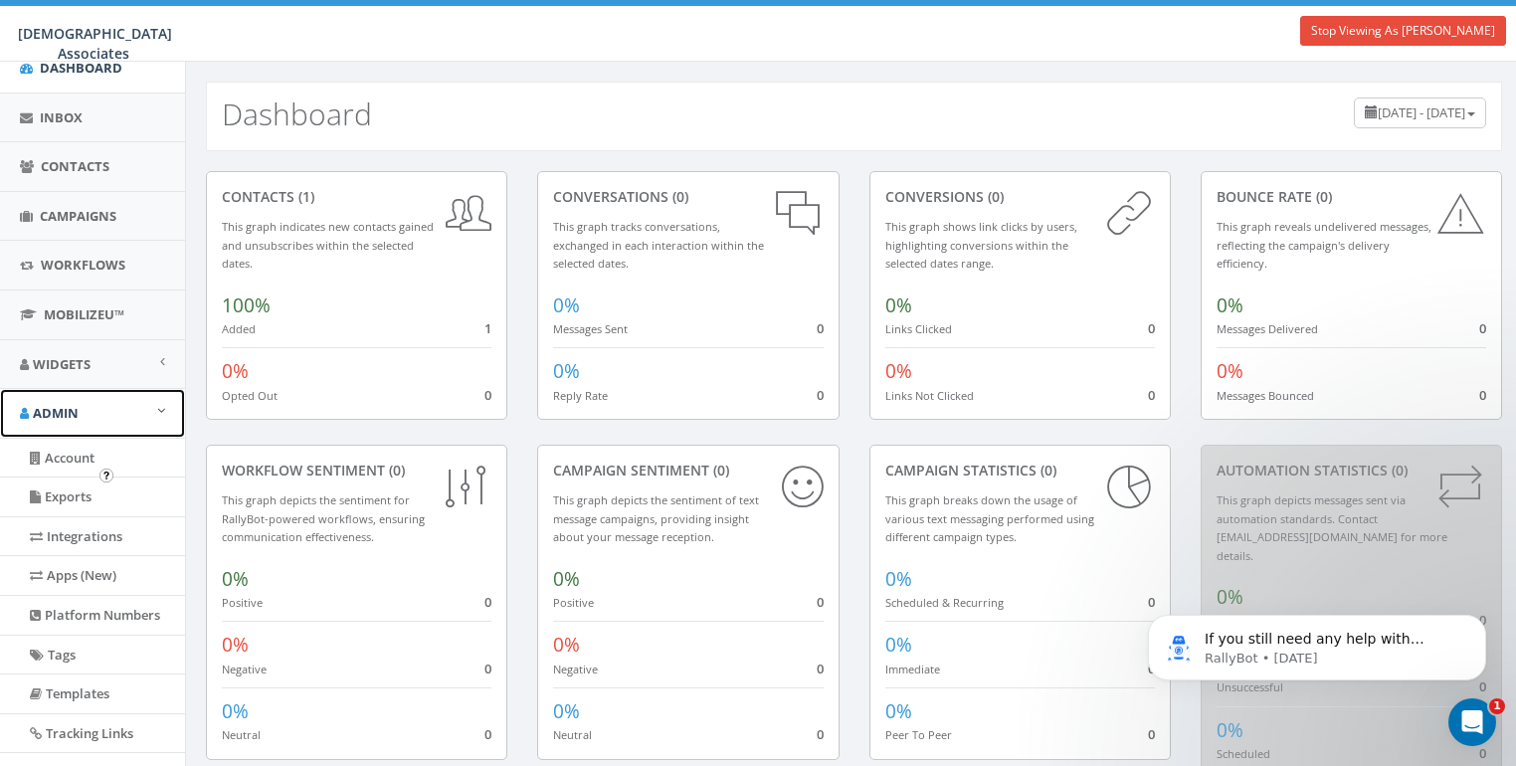
scroll to position [227, 0]
